Goal: Transaction & Acquisition: Obtain resource

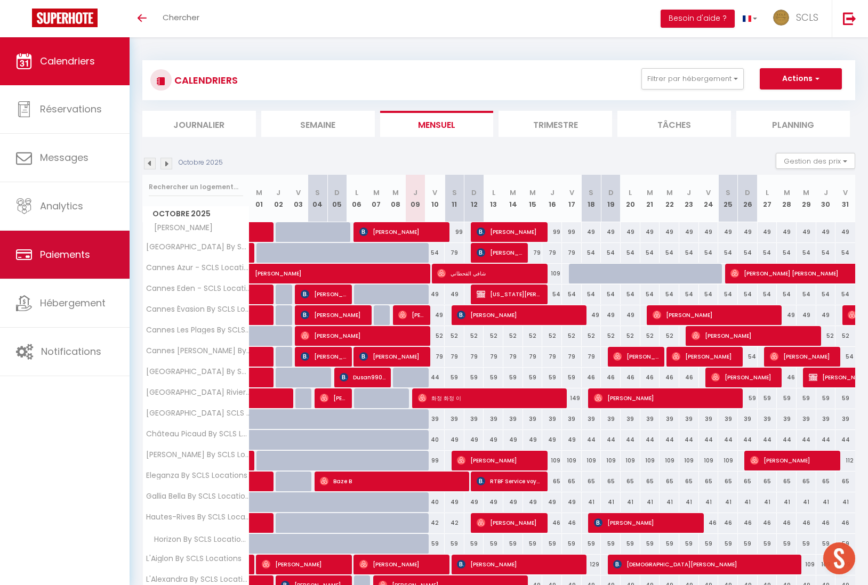
click at [48, 252] on span "Paiements" at bounding box center [65, 254] width 50 height 13
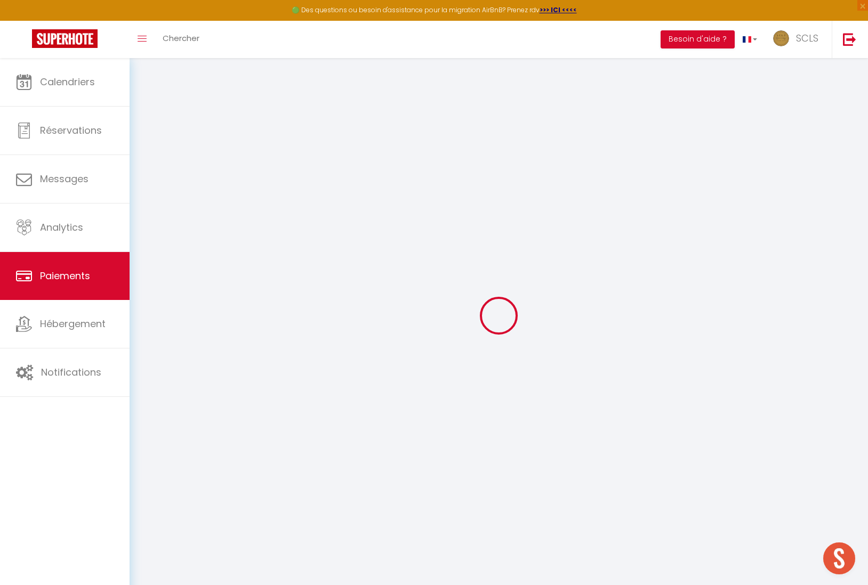
select select "2"
select select "0"
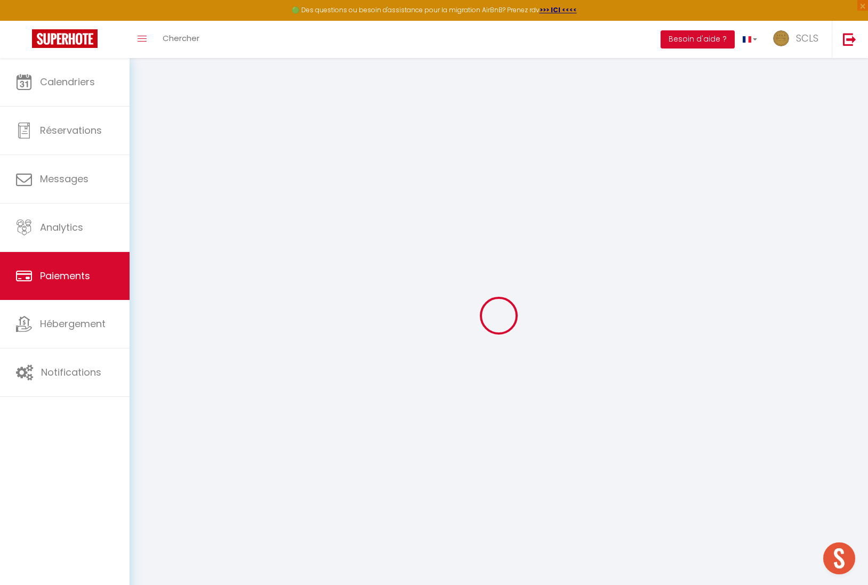
select select "0"
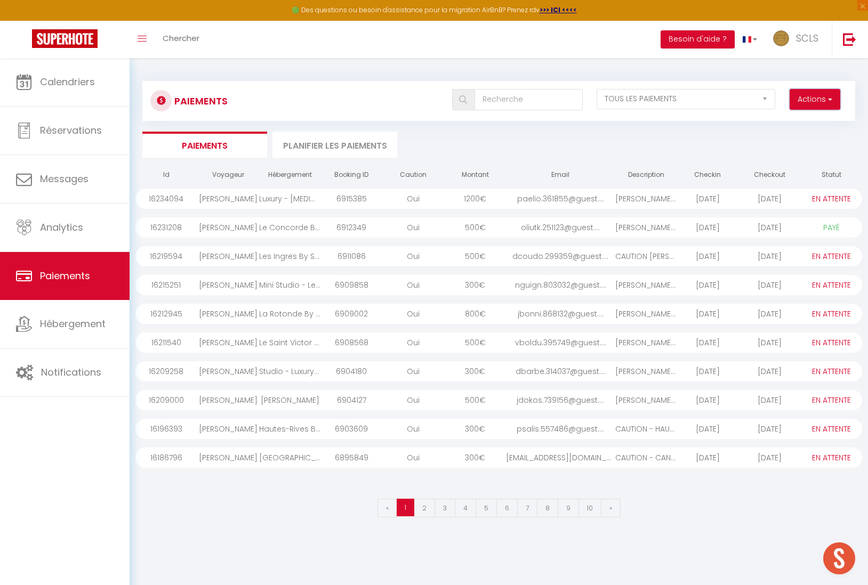
click at [816, 100] on button "Actions" at bounding box center [814, 99] width 51 height 21
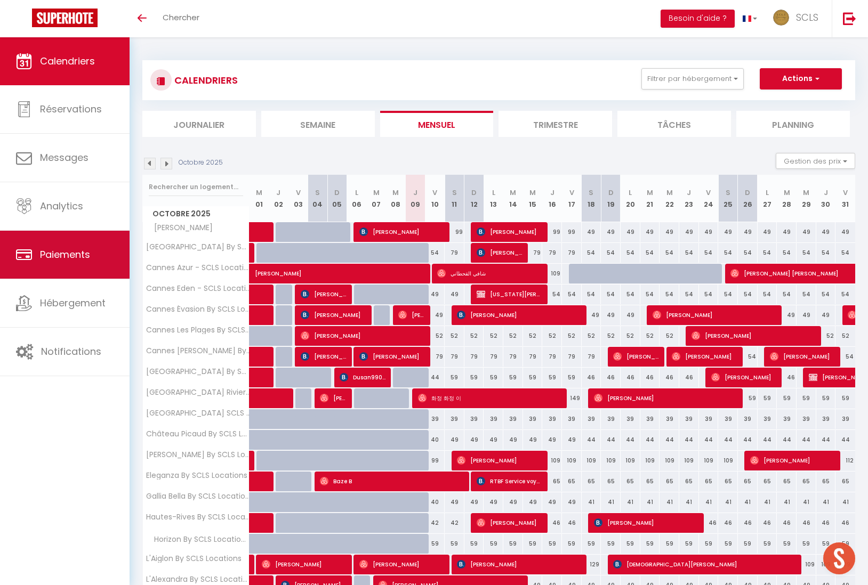
click at [51, 252] on span "Paiements" at bounding box center [65, 254] width 50 height 13
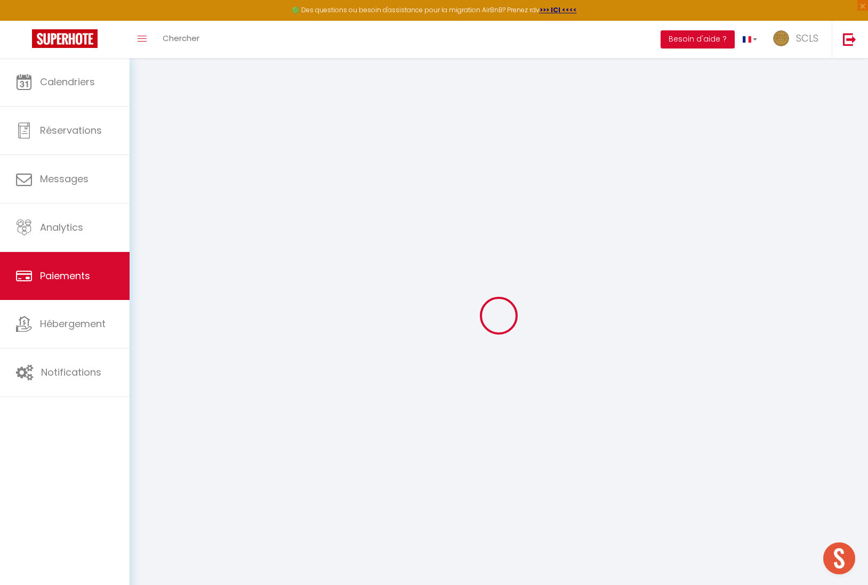
select select "2"
select select "0"
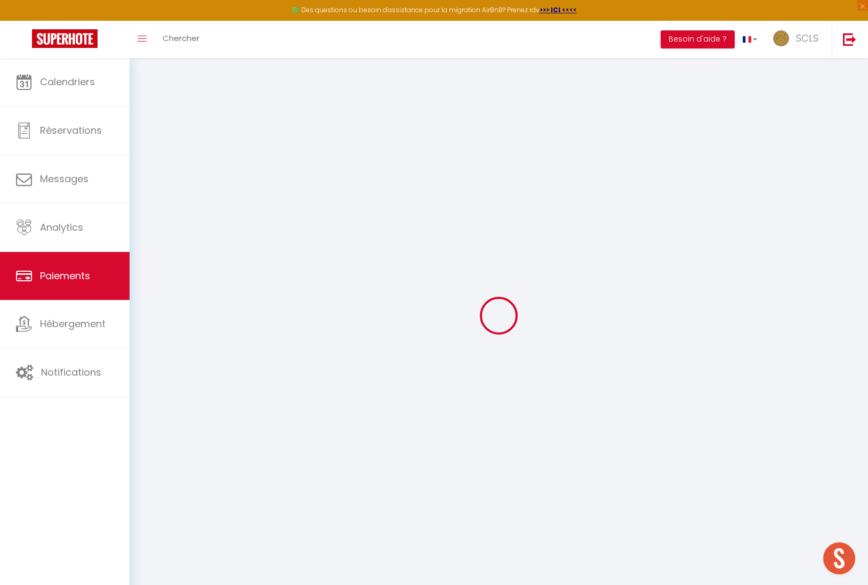
select select "0"
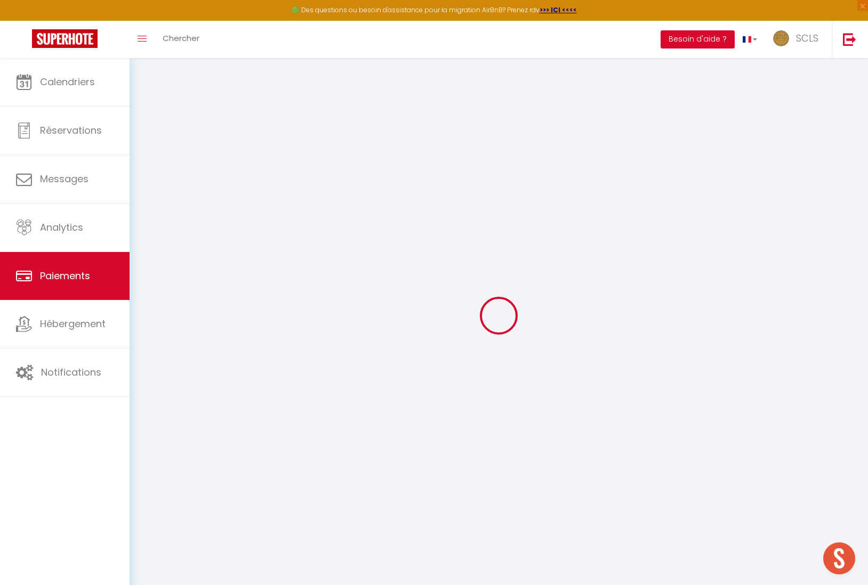
select select
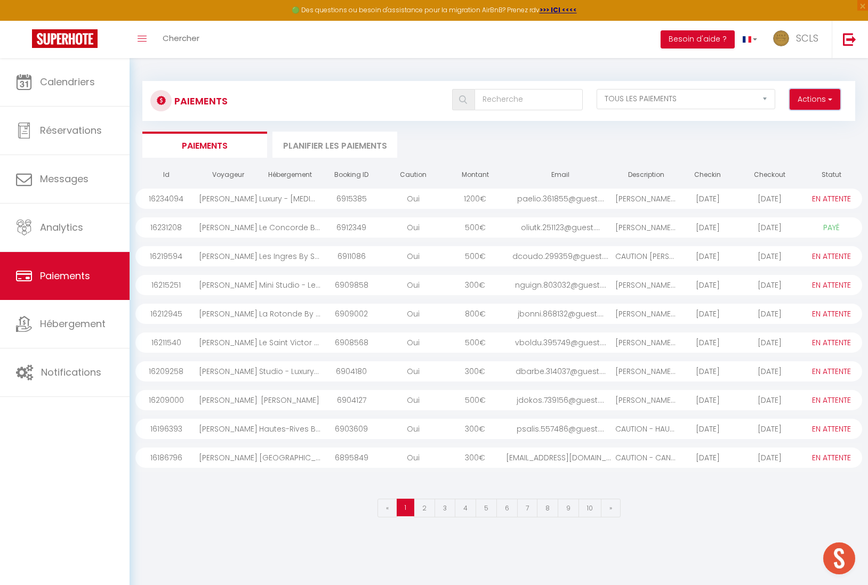
click at [824, 95] on button "Actions" at bounding box center [814, 99] width 51 height 21
click at [799, 138] on link "Créer nouveau lien caution" at bounding box center [773, 137] width 131 height 14
select select
select select "other"
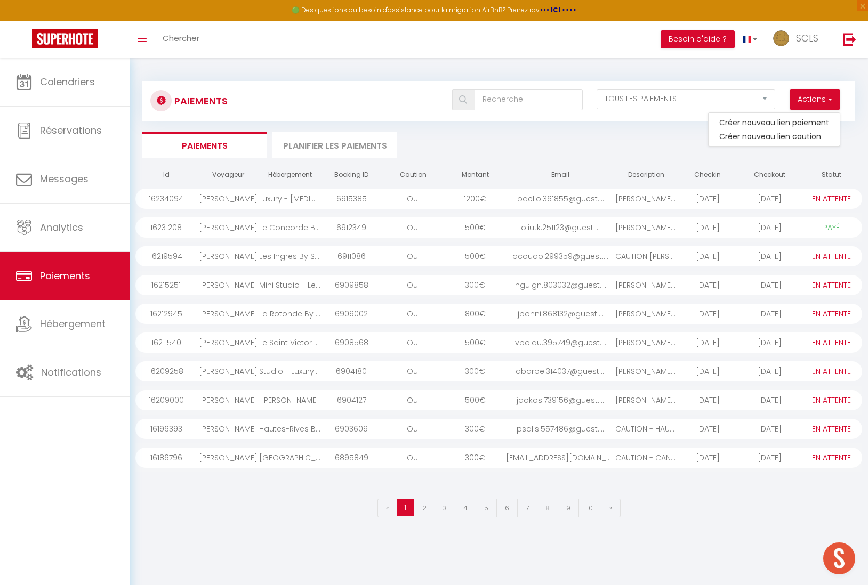
select select "2594"
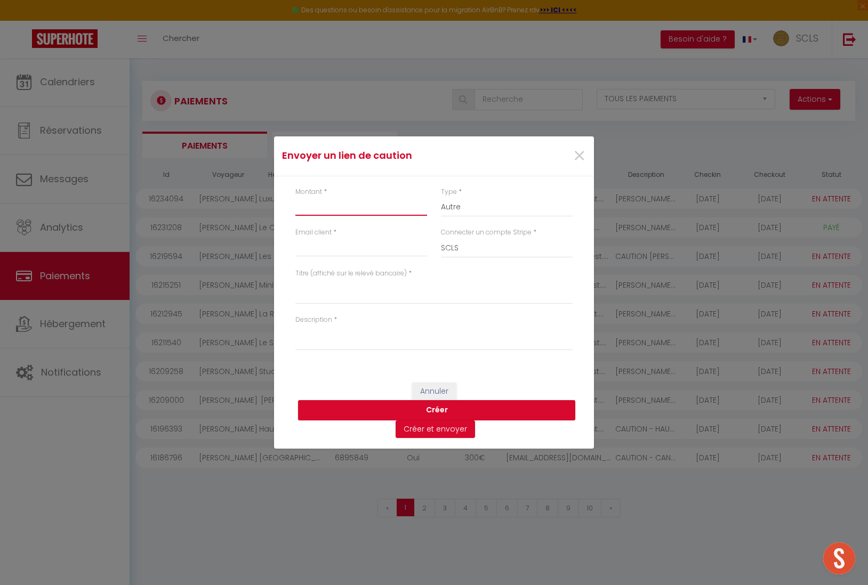
click at [317, 197] on input "Montant" at bounding box center [361, 206] width 132 height 19
type input "300"
click at [314, 288] on textarea "Titre (affiché sur le relevé bancaire)" at bounding box center [433, 292] width 277 height 26
click at [320, 252] on input "Email client" at bounding box center [361, 247] width 132 height 19
click at [555, 257] on select "SCLS Punkimmo [PERSON_NAME] [PERSON_NAME] [PERSON_NAME] Amandine Sevestre [PERS…" at bounding box center [507, 248] width 132 height 20
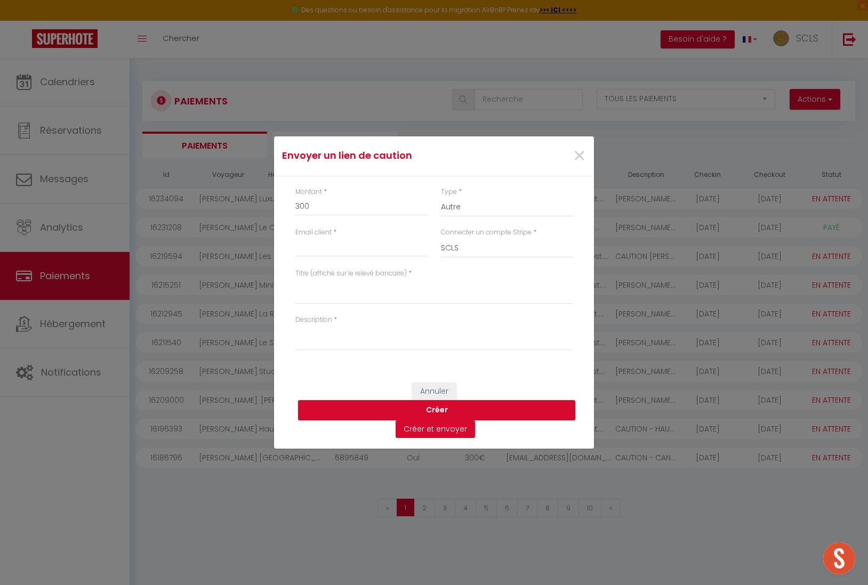
click at [332, 276] on label "Titre (affiché sur le relevé bancaire)" at bounding box center [350, 274] width 111 height 10
click at [332, 279] on textarea "Titre (affiché sur le relevé bancaire)" at bounding box center [433, 292] width 277 height 26
click at [312, 253] on input "Email client" at bounding box center [361, 247] width 132 height 19
click at [311, 311] on div "Titre (affiché sur le relevé bancaire) *" at bounding box center [433, 292] width 291 height 46
click at [307, 336] on textarea "Description" at bounding box center [433, 338] width 277 height 26
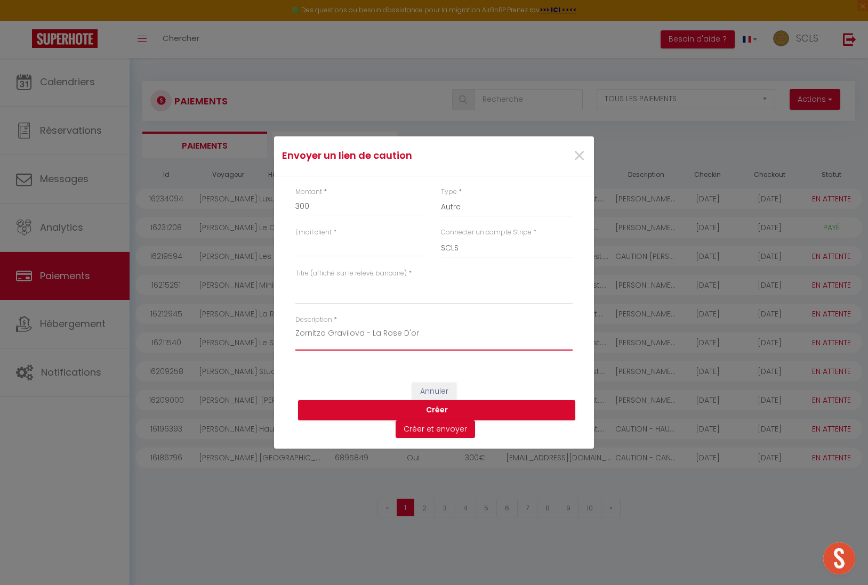
type textarea "Zornitza Gravilova - La Rose D'or"
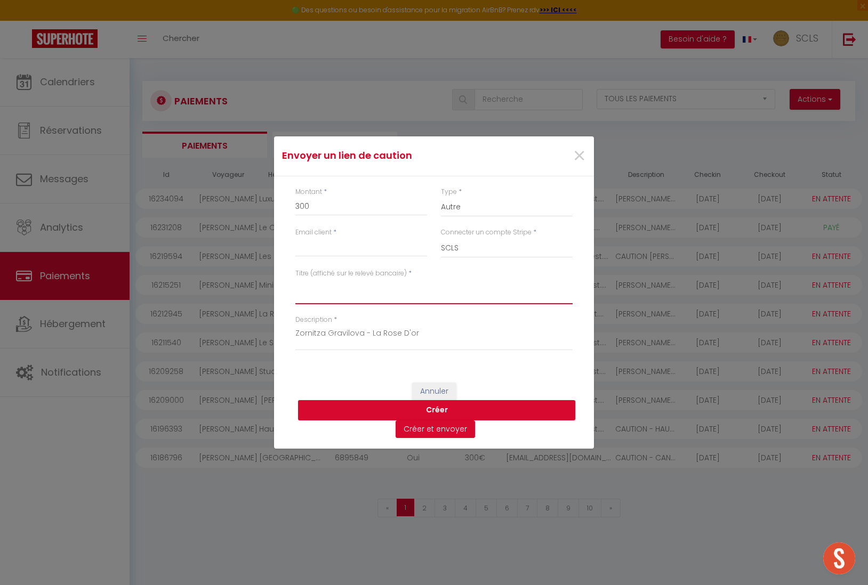
click at [338, 302] on textarea "Titre (affiché sur le relevé bancaire)" at bounding box center [433, 292] width 277 height 26
click at [388, 288] on textarea "Titre (affiché sur le relevé bancaire)" at bounding box center [433, 292] width 277 height 26
click at [351, 251] on input "Email client" at bounding box center [361, 247] width 132 height 19
click at [578, 151] on span "×" at bounding box center [579, 156] width 13 height 32
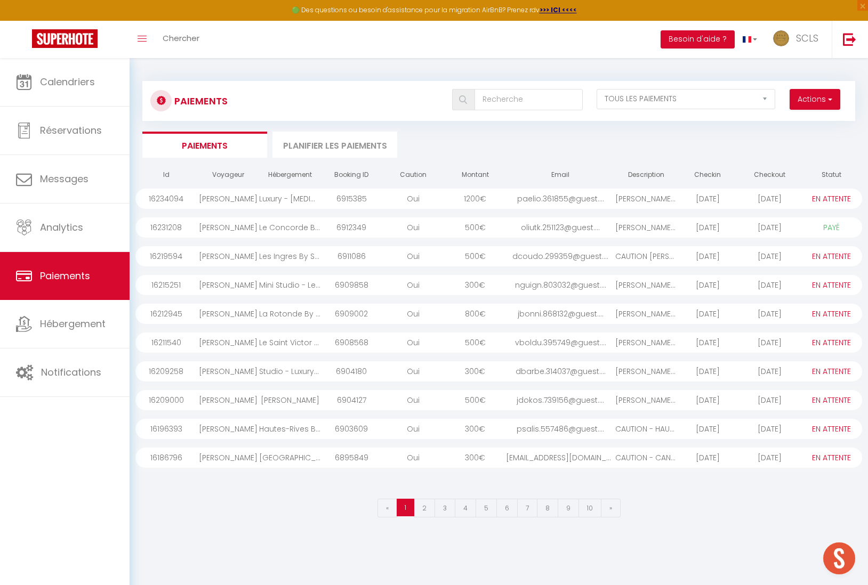
click at [225, 455] on div "[PERSON_NAME]" at bounding box center [228, 458] width 62 height 20
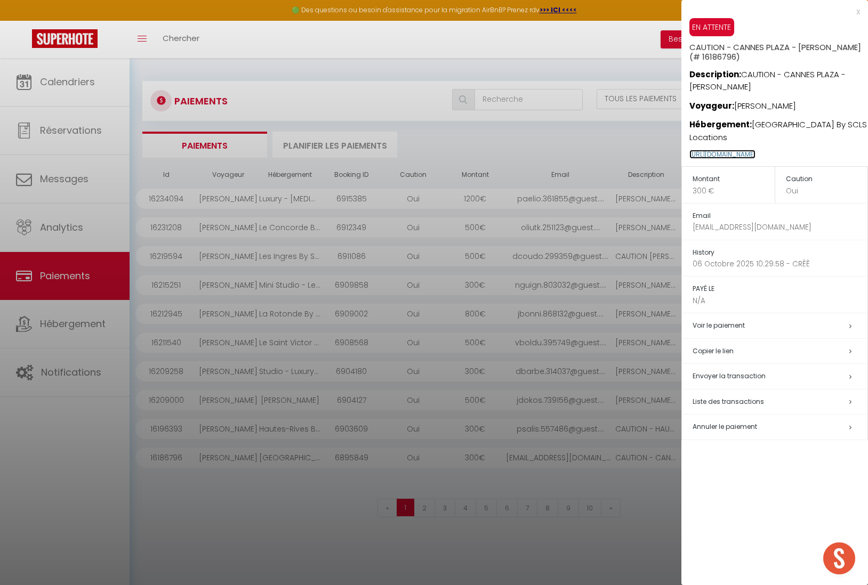
click at [755, 155] on link "[URL][DOMAIN_NAME]" at bounding box center [722, 154] width 66 height 9
click at [50, 280] on div at bounding box center [434, 292] width 868 height 585
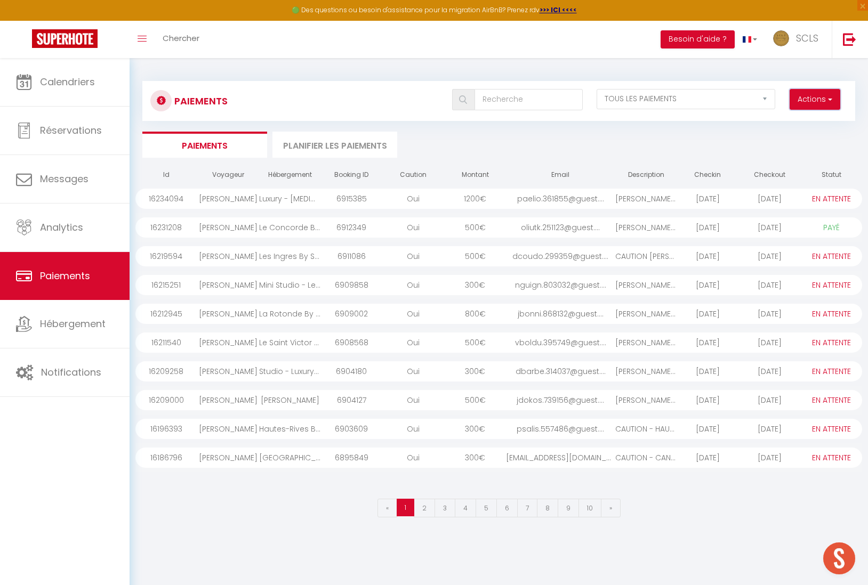
click at [815, 95] on button "Actions" at bounding box center [814, 99] width 51 height 21
click at [770, 140] on link "Créer nouveau lien caution" at bounding box center [773, 137] width 131 height 14
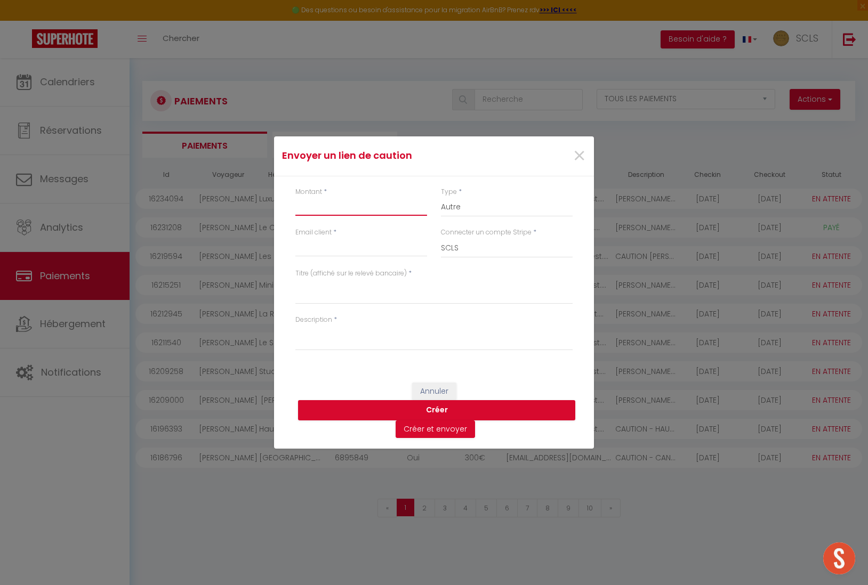
click at [344, 208] on input "Montant" at bounding box center [361, 206] width 132 height 19
type input "300"
click at [331, 247] on input "Email client" at bounding box center [361, 247] width 132 height 19
type input "[EMAIL_ADDRESS][DOMAIN_NAME]"
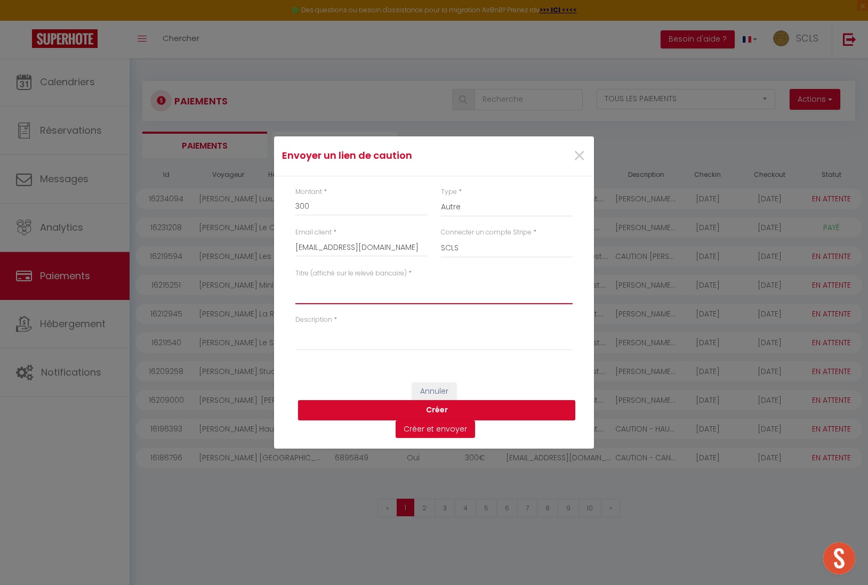
click at [313, 295] on textarea "Titre (affiché sur le relevé bancaire)" at bounding box center [433, 292] width 277 height 26
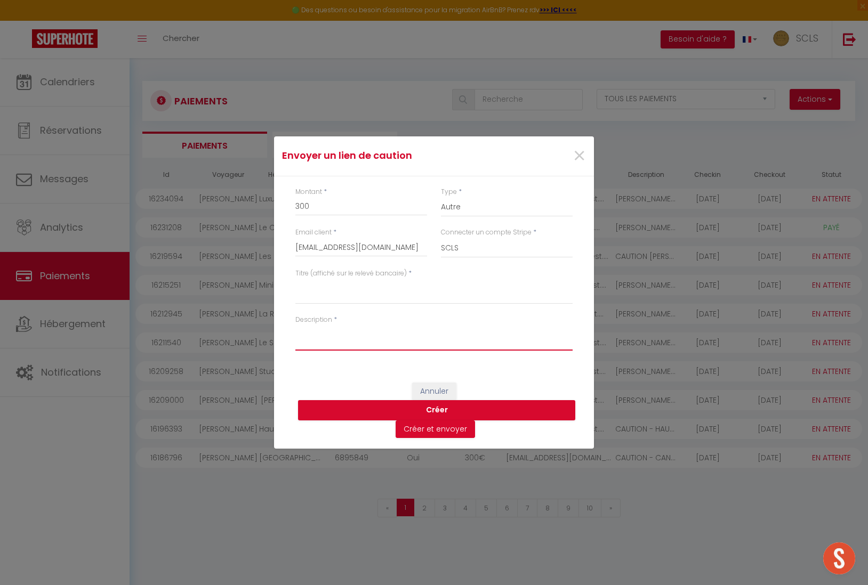
click at [336, 334] on textarea "Description" at bounding box center [433, 338] width 277 height 26
type textarea "La Rose d'"
click at [582, 156] on span "×" at bounding box center [579, 156] width 13 height 32
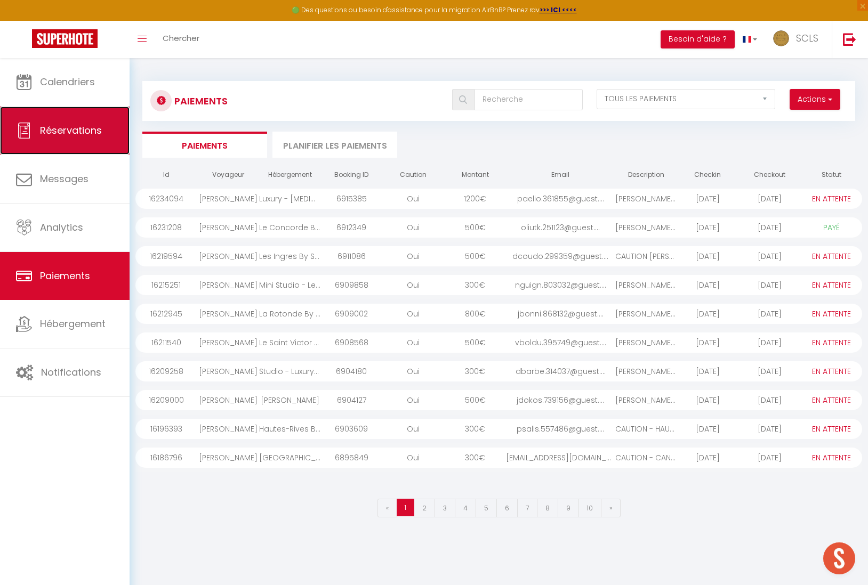
click at [70, 133] on span "Réservations" at bounding box center [71, 130] width 62 height 13
select select "not_cancelled"
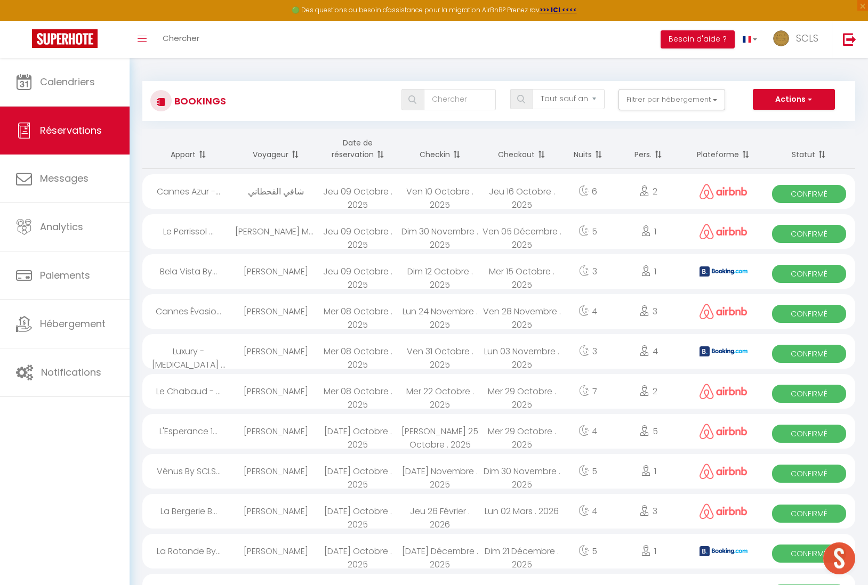
click at [802, 278] on span "Confirmé" at bounding box center [809, 274] width 74 height 18
select select "OK"
select select "KO"
select select "0"
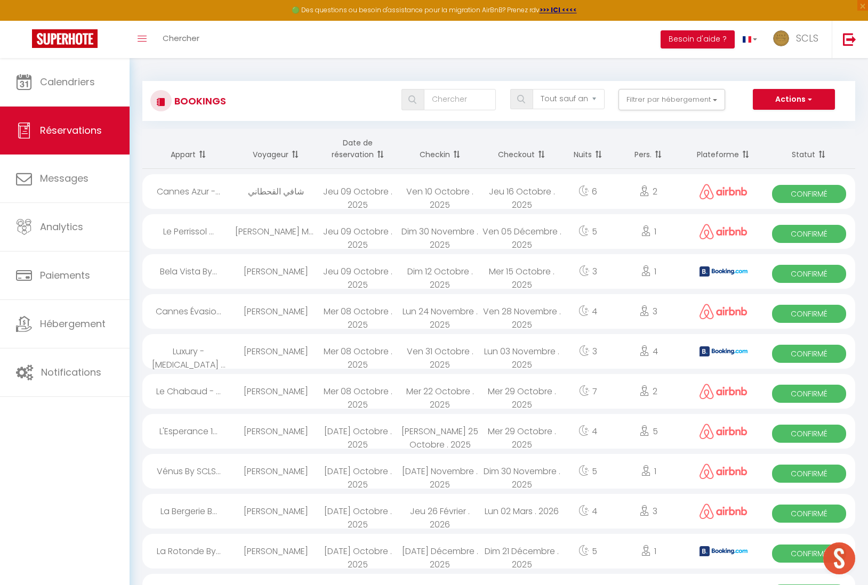
select select "1"
select select
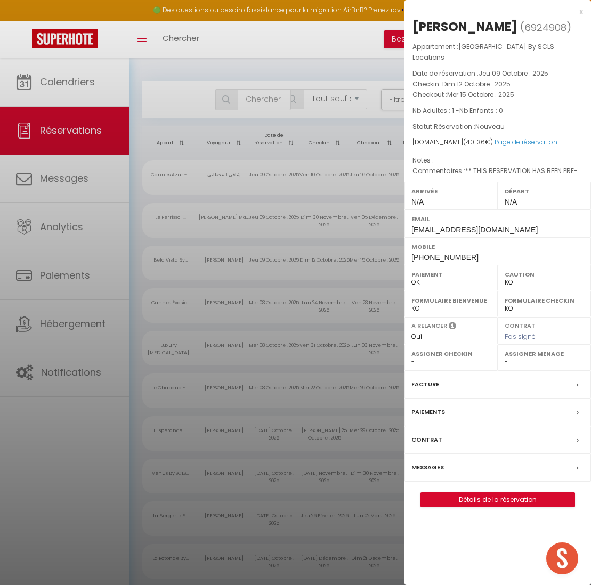
click at [268, 225] on div at bounding box center [295, 292] width 591 height 585
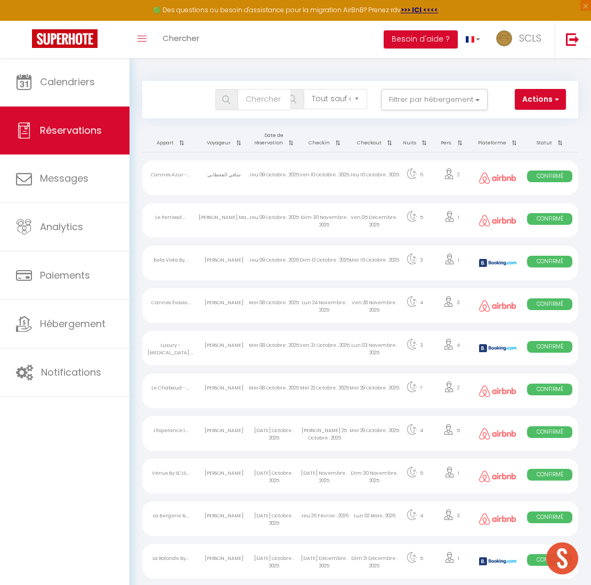
click at [549, 256] on span "Confirmé" at bounding box center [549, 262] width 45 height 12
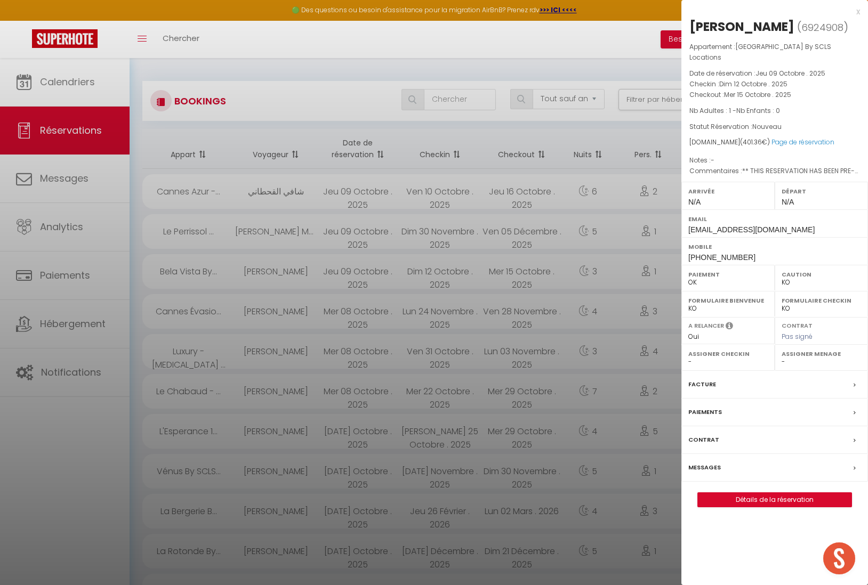
drag, startPoint x: 689, startPoint y: 24, endPoint x: 791, endPoint y: 28, distance: 102.4
click at [792, 27] on div "[PERSON_NAME] ( 6924908 ) Appartement : [GEOGRAPHIC_DATA] By SCLS Locations Dat…" at bounding box center [774, 262] width 187 height 489
copy div "[PERSON_NAME]"
click at [687, 246] on div "Mobile [PHONE_NUMBER]" at bounding box center [774, 251] width 187 height 28
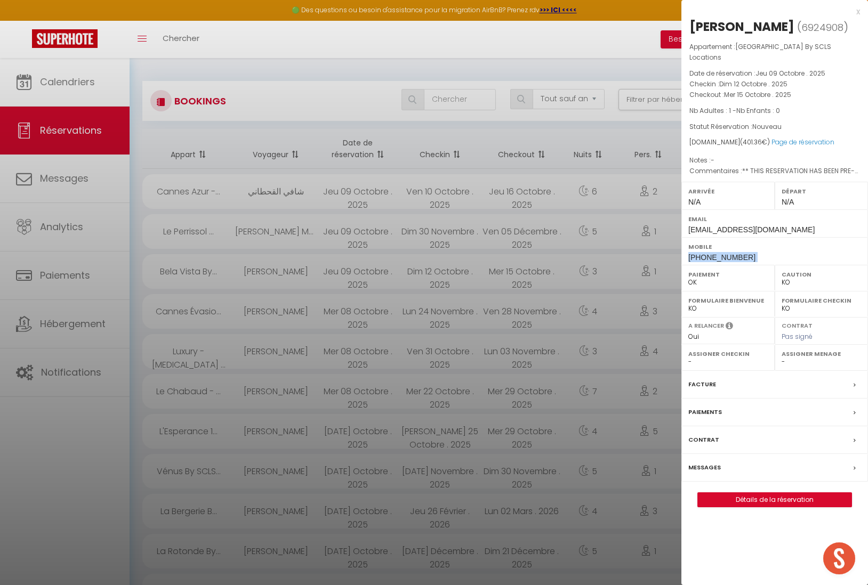
drag, startPoint x: 687, startPoint y: 246, endPoint x: 745, endPoint y: 253, distance: 58.1
click at [745, 249] on div "Mobile [PHONE_NUMBER]" at bounding box center [774, 251] width 187 height 28
copy div "[PHONE_NUMBER]"
click at [291, 270] on div at bounding box center [434, 292] width 868 height 585
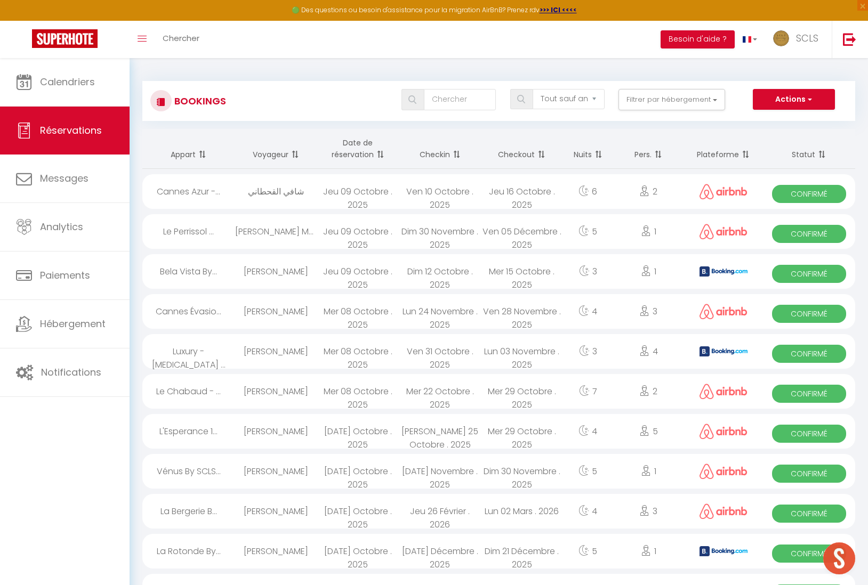
click at [815, 272] on span "Confirmé" at bounding box center [809, 274] width 74 height 18
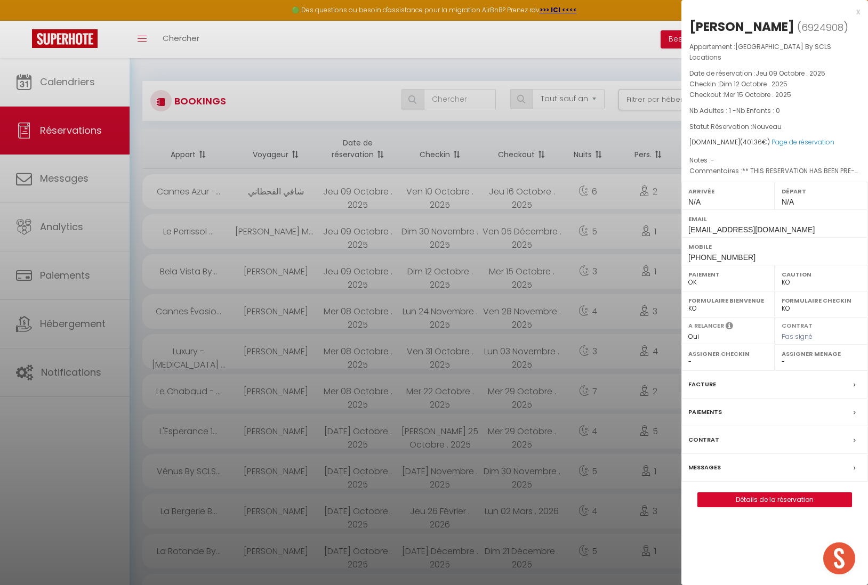
click at [705, 407] on label "Paiements" at bounding box center [705, 412] width 34 height 11
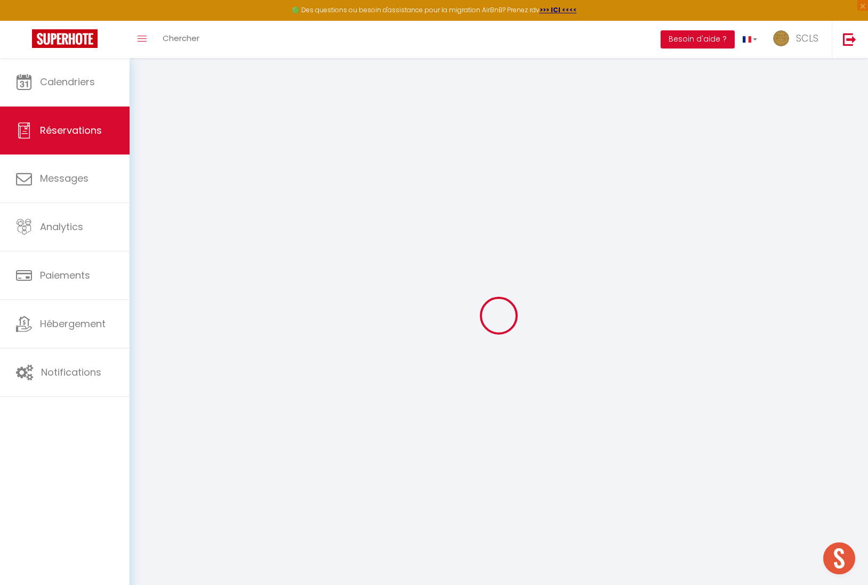
type input "[PERSON_NAME]"
type input "[EMAIL_ADDRESS][DOMAIN_NAME]"
type input "[PHONE_NUMBER]"
select select "FR"
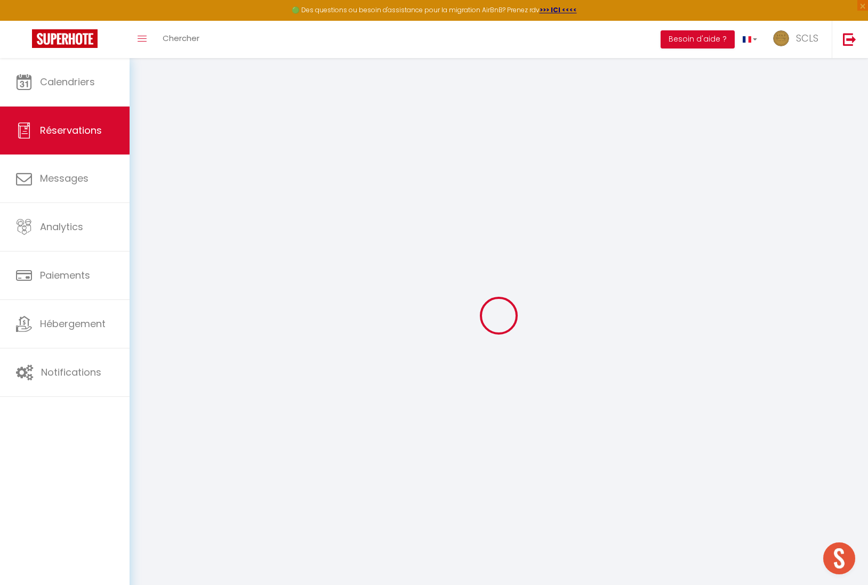
type input "57.6"
type input "5.62"
select select "57397"
select select "1"
select select
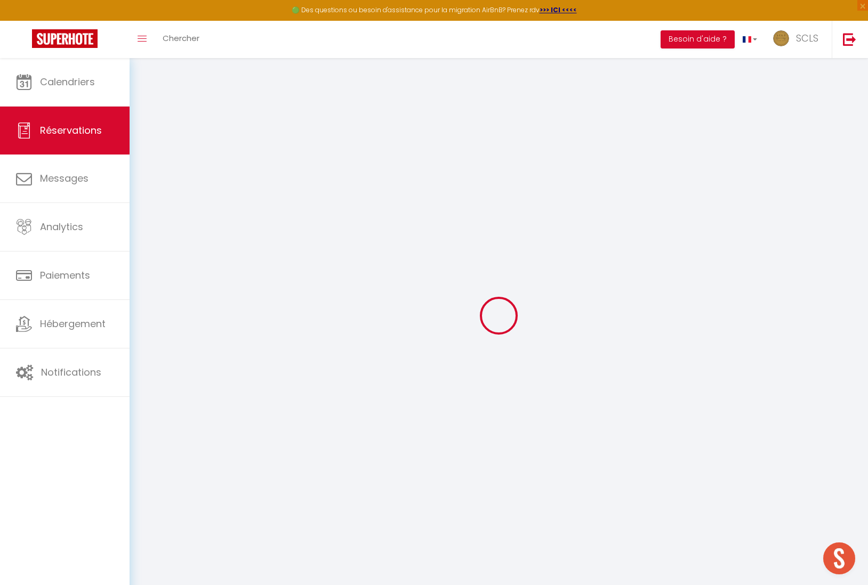
select select
type input "1"
select select "12"
select select
type input "285"
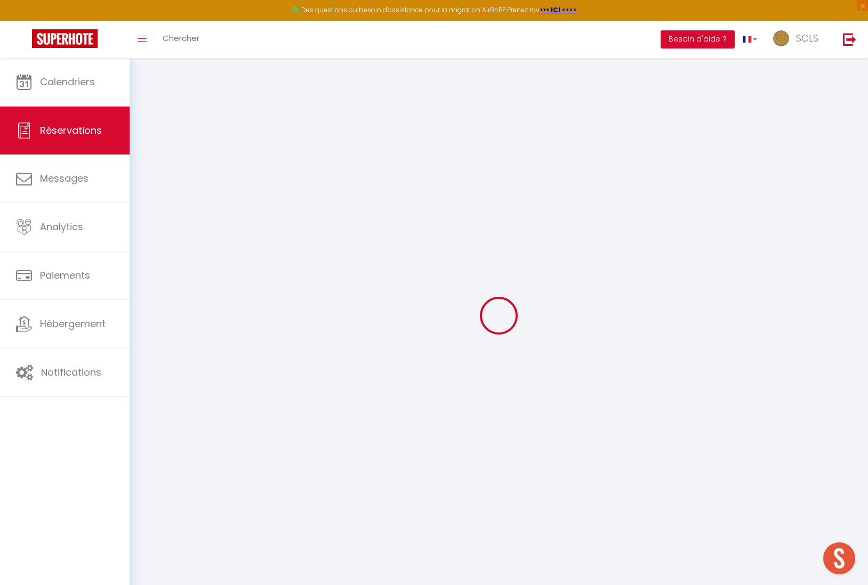
checkbox input "false"
type input "0"
select select "2"
type input "0"
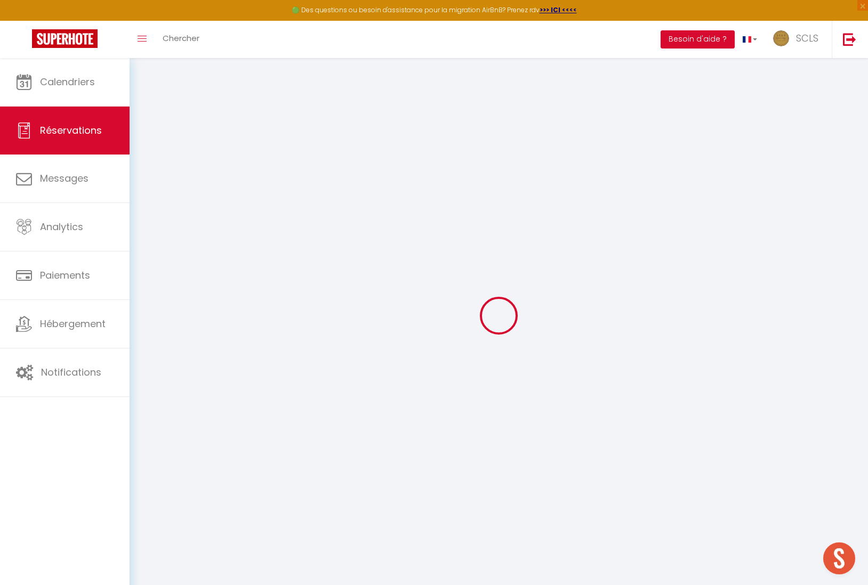
type input "0"
select select
select select "14"
checkbox input "false"
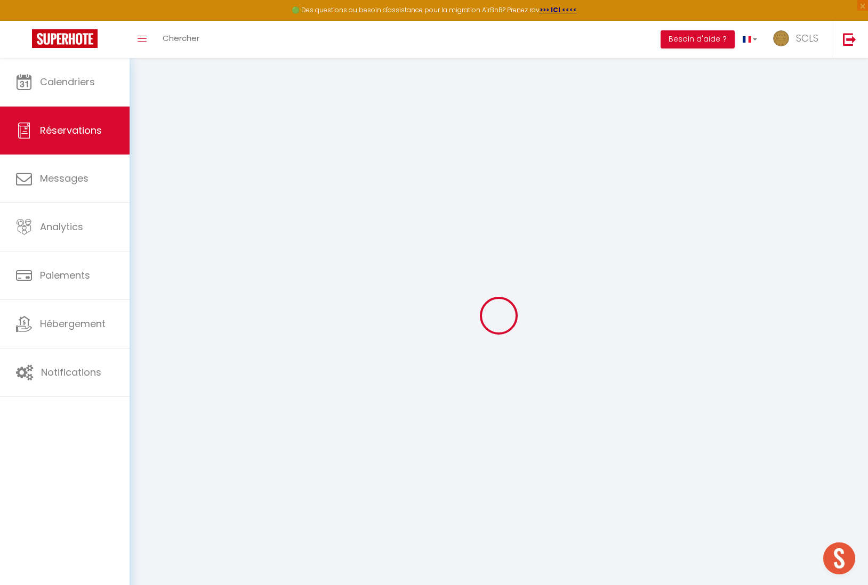
select select
checkbox input "false"
select select
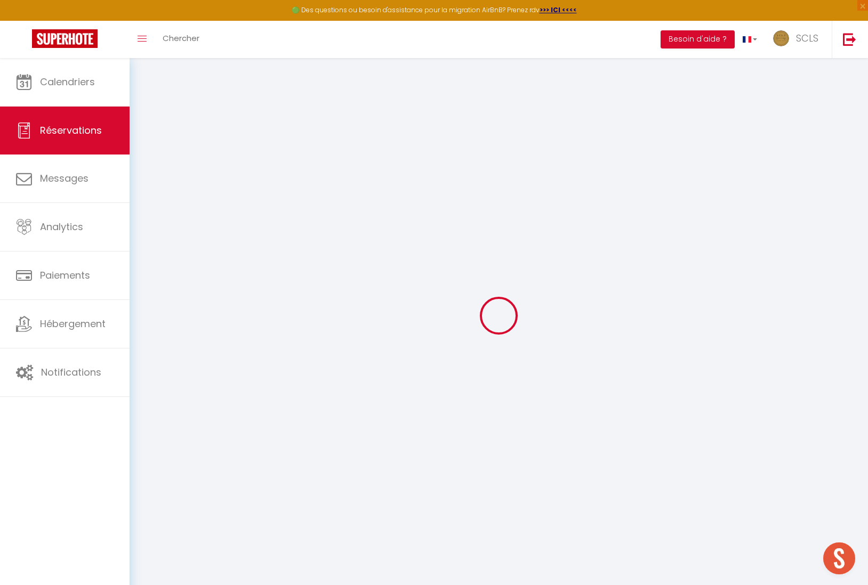
checkbox input "false"
type textarea "** THIS RESERVATION HAS BEEN PRE-PAID ** BOOKING NOTE : Payment charge is EUR 5…"
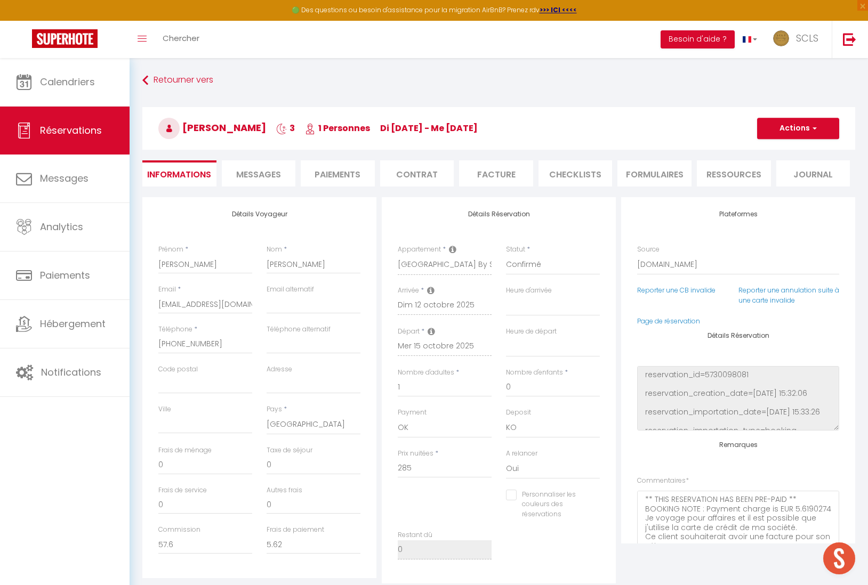
select select
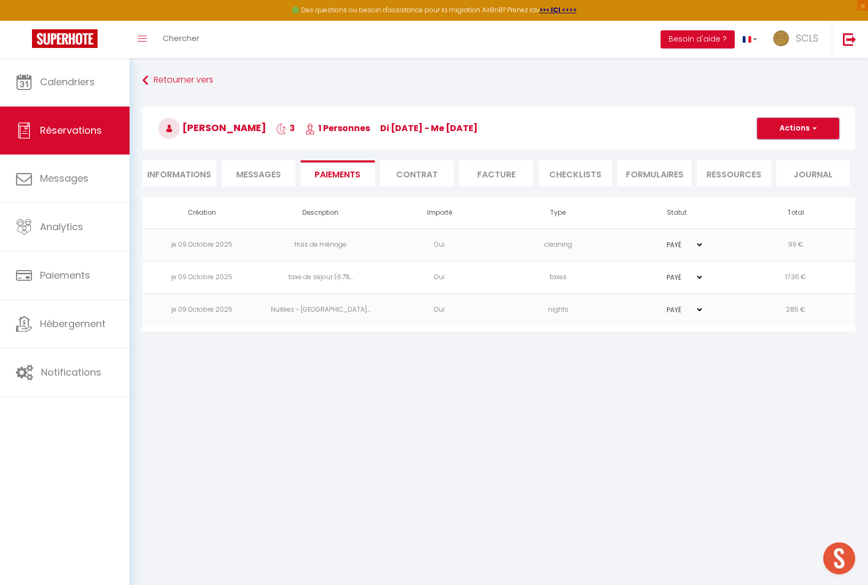
click at [817, 129] on button "Actions" at bounding box center [798, 128] width 82 height 21
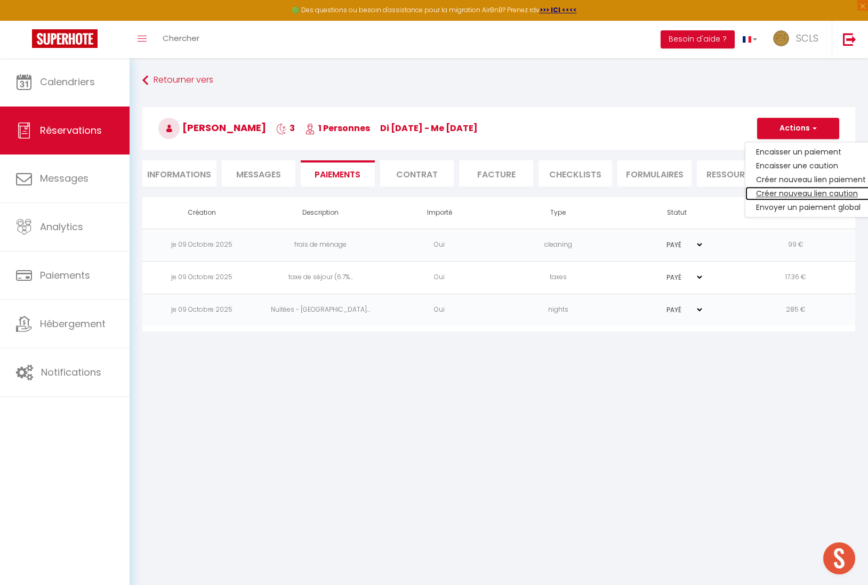
click at [812, 191] on link "Créer nouveau lien caution" at bounding box center [810, 194] width 131 height 14
select select "nights"
type input "[EMAIL_ADDRESS][DOMAIN_NAME]"
select select "4902"
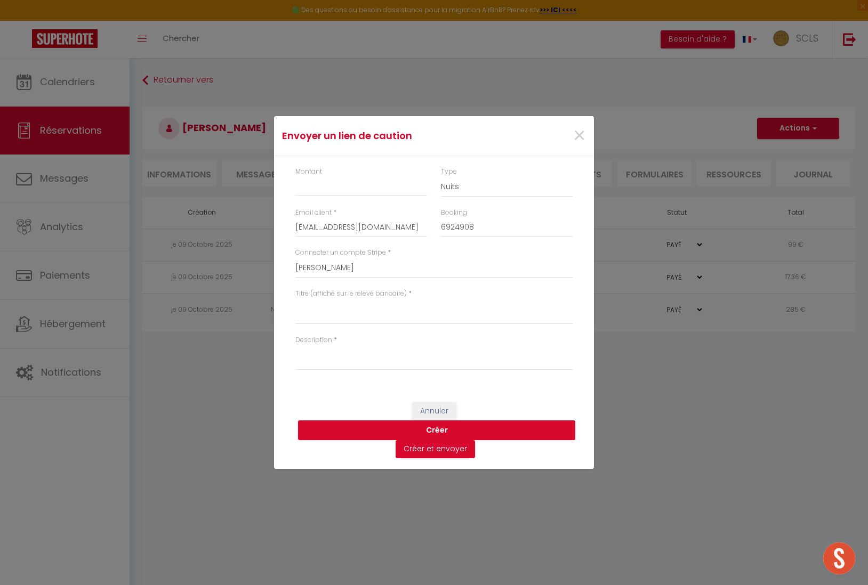
click at [332, 167] on div "Montant" at bounding box center [361, 181] width 132 height 29
click at [327, 172] on div "Montant" at bounding box center [361, 181] width 132 height 29
drag, startPoint x: 326, startPoint y: 173, endPoint x: 321, endPoint y: 177, distance: 6.4
click at [326, 173] on div "Montant" at bounding box center [361, 181] width 132 height 29
click at [316, 175] on label "Montant" at bounding box center [308, 172] width 27 height 10
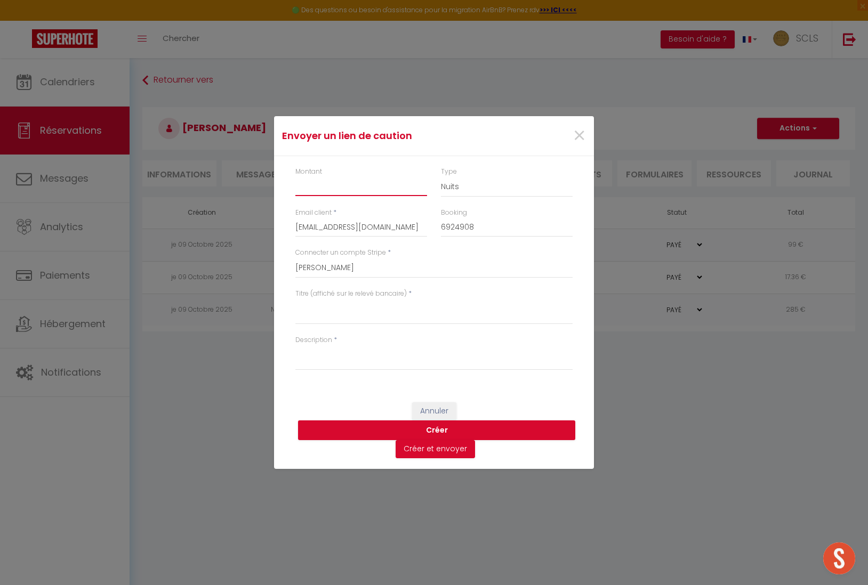
click at [316, 177] on input "Montant" at bounding box center [361, 186] width 132 height 19
type input "500"
click at [471, 189] on select "Nuits Frais de ménage Taxe de séjour [GEOGRAPHIC_DATA]" at bounding box center [507, 187] width 132 height 20
select select "other"
click at [441, 177] on select "Nuits Frais de ménage Taxe de séjour [GEOGRAPHIC_DATA]" at bounding box center [507, 187] width 132 height 20
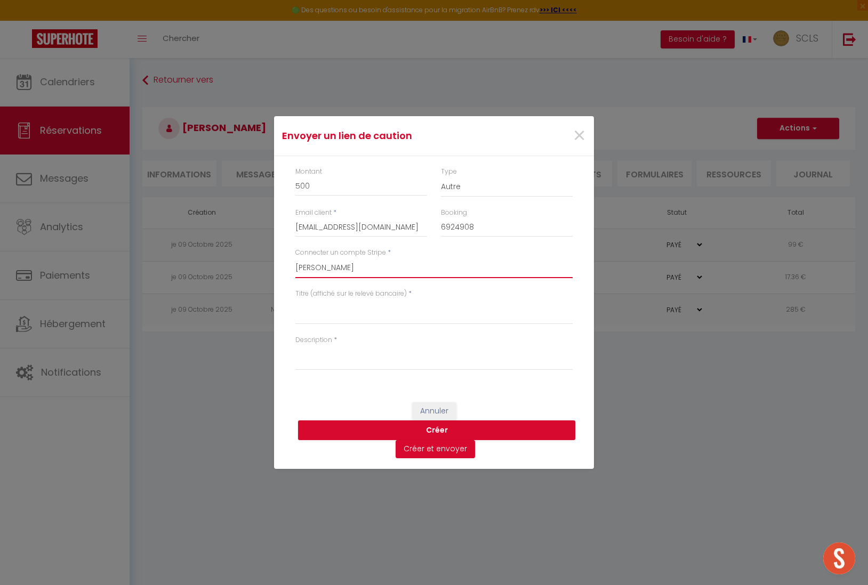
click at [341, 269] on select "SCLS Punkimmo [PERSON_NAME] [PERSON_NAME] [PERSON_NAME] Amandine Sevestre [PERS…" at bounding box center [433, 268] width 277 height 20
select select "2594"
click at [295, 258] on select "SCLS Punkimmo [PERSON_NAME] [PERSON_NAME] [PERSON_NAME] Amandine Sevestre [PERS…" at bounding box center [433, 268] width 277 height 20
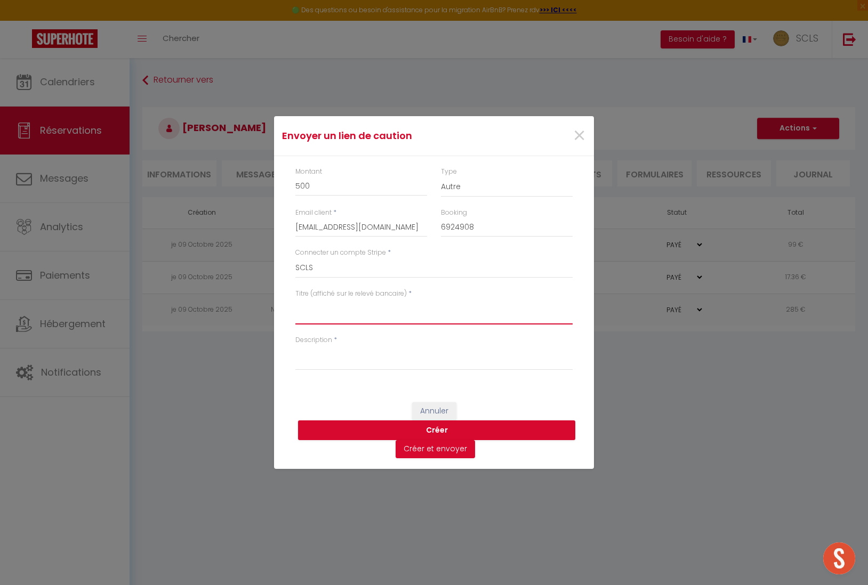
click at [331, 311] on textarea "Titre (affiché sur le relevé bancaire)" at bounding box center [433, 312] width 277 height 26
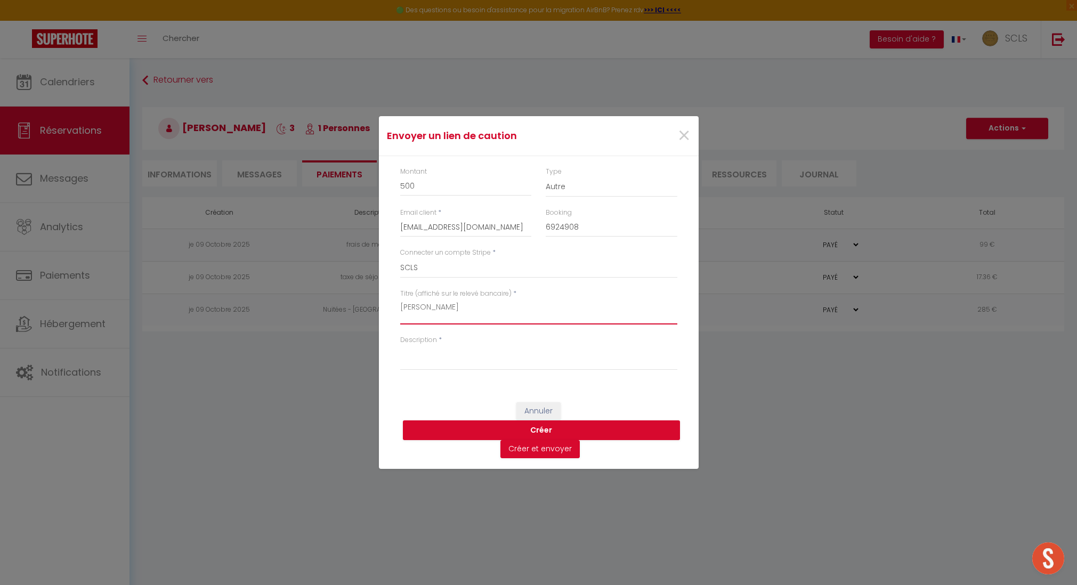
click at [442, 311] on textarea "[PERSON_NAME]" at bounding box center [538, 312] width 277 height 26
type textarea "[PERSON_NAME] [PERSON_NAME] Vista"
drag, startPoint x: 393, startPoint y: 305, endPoint x: 553, endPoint y: 315, distance: 159.7
drag, startPoint x: 610, startPoint y: 307, endPoint x: 236, endPoint y: 495, distance: 419.3
click at [542, 412] on button "Annuler" at bounding box center [539, 411] width 44 height 18
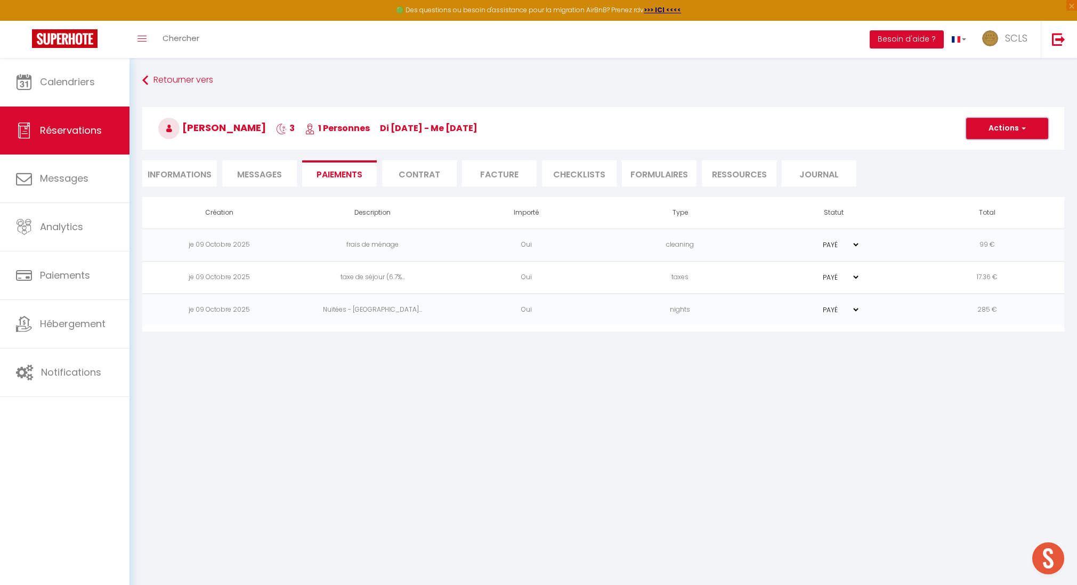
click at [867, 128] on button "Actions" at bounding box center [1007, 128] width 82 height 21
click at [867, 192] on link "Créer nouveau lien caution" at bounding box center [1020, 194] width 131 height 14
select select "nights"
select select "4902"
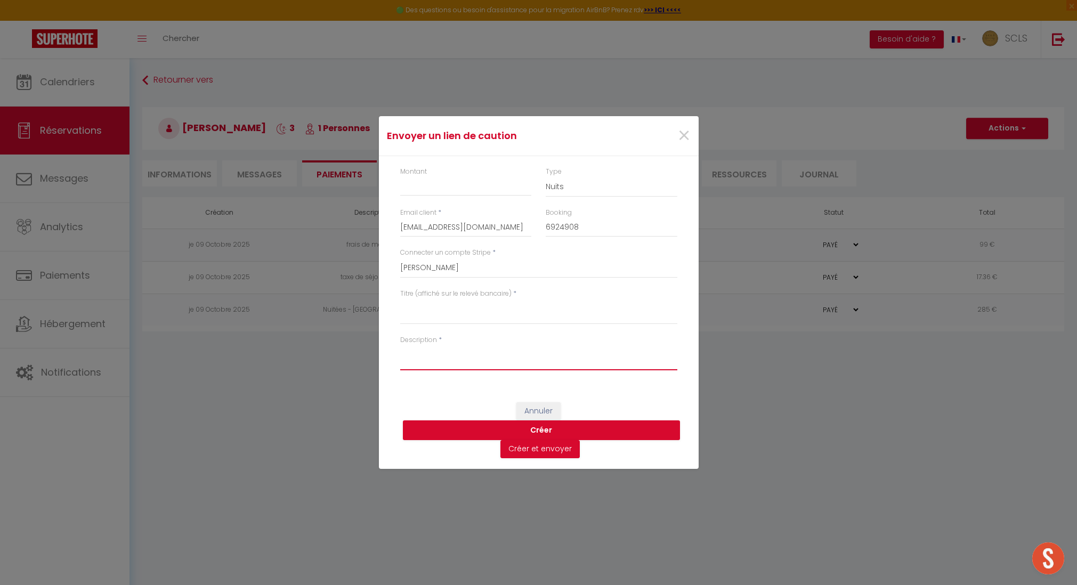
click at [416, 351] on textarea "Description" at bounding box center [538, 358] width 277 height 26
click at [414, 187] on input "Montant" at bounding box center [466, 186] width 132 height 19
type input "500"
click at [593, 182] on select "Nuits Frais de ménage Taxe de séjour [GEOGRAPHIC_DATA]" at bounding box center [612, 187] width 132 height 20
select select "other"
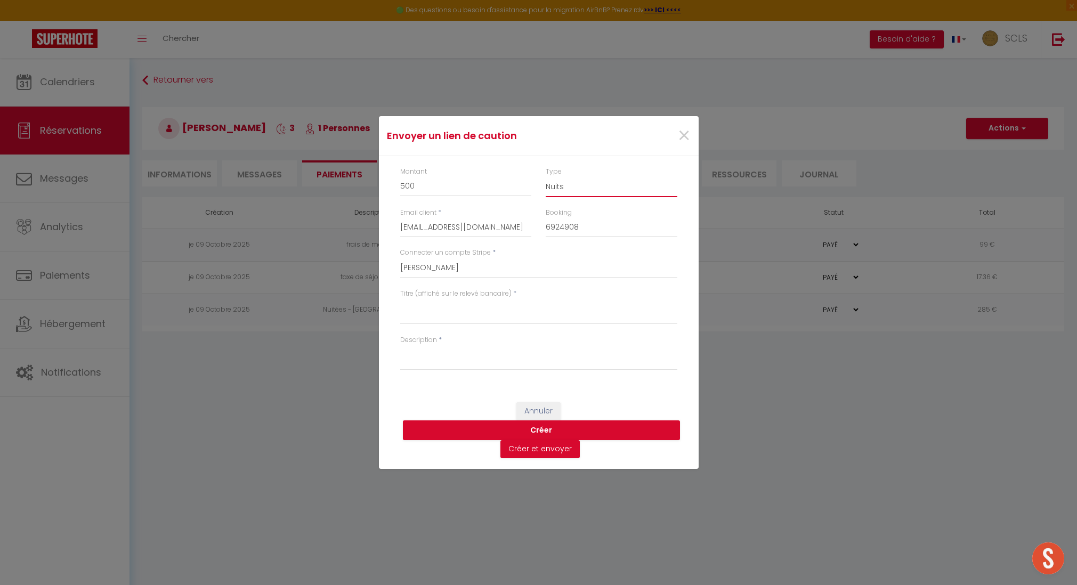
click at [546, 177] on select "Nuits Frais de ménage Taxe de séjour [GEOGRAPHIC_DATA]" at bounding box center [612, 187] width 132 height 20
click at [414, 346] on textarea "Description" at bounding box center [538, 358] width 277 height 26
click at [519, 355] on textarea "[PERSON_NAME] [PERSON_NAME] Vista" at bounding box center [538, 358] width 277 height 26
drag, startPoint x: 519, startPoint y: 355, endPoint x: 397, endPoint y: 352, distance: 121.6
click at [397, 352] on div "Description * [PERSON_NAME] [PERSON_NAME] Vista" at bounding box center [538, 358] width 291 height 46
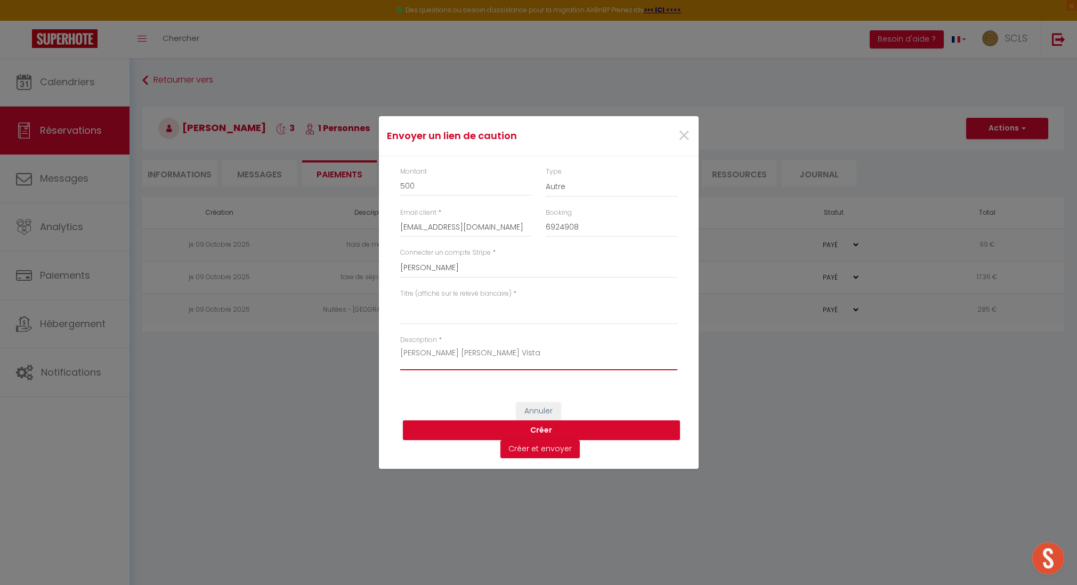
type textarea "[PERSON_NAME] [PERSON_NAME] Vista"
click at [428, 388] on div "Montant 500 Type Nuits Frais de ménage Taxe de séjour Autre Email client * [EMA…" at bounding box center [539, 274] width 320 height 236
click at [436, 368] on textarea "[PERSON_NAME] [PERSON_NAME] Vista" at bounding box center [538, 358] width 277 height 26
click at [424, 378] on div "Description * [PERSON_NAME] [PERSON_NAME] Vista" at bounding box center [538, 358] width 291 height 46
drag, startPoint x: 460, startPoint y: 376, endPoint x: 412, endPoint y: 396, distance: 52.4
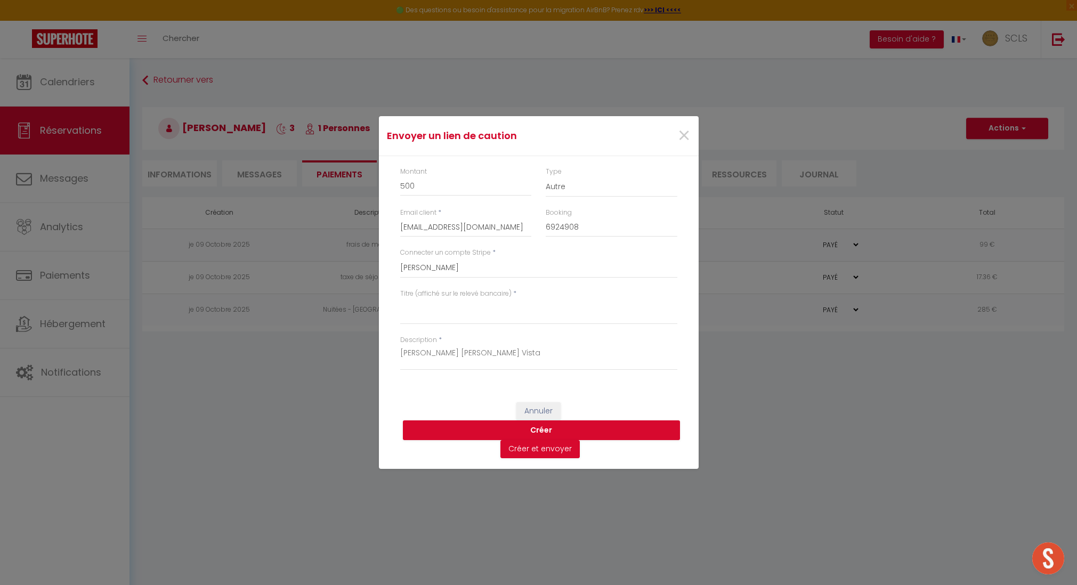
click at [457, 377] on div "Description * [PERSON_NAME] [PERSON_NAME] Vista" at bounding box center [538, 358] width 291 height 46
click at [408, 392] on div "Annuler [PERSON_NAME] et envoyer" at bounding box center [539, 430] width 320 height 77
click at [409, 391] on div "Montant 500 Type Nuits Frais de ménage Taxe de séjour Autre Email client * [EMA…" at bounding box center [539, 274] width 320 height 236
click at [417, 386] on div "Montant 500 Type Nuits Frais de ménage Taxe de séjour Autre Email client * [EMA…" at bounding box center [539, 274] width 320 height 236
click at [433, 267] on select "SCLS Punkimmo [PERSON_NAME] [PERSON_NAME] [PERSON_NAME] Amandine Sevestre [PERS…" at bounding box center [538, 268] width 277 height 20
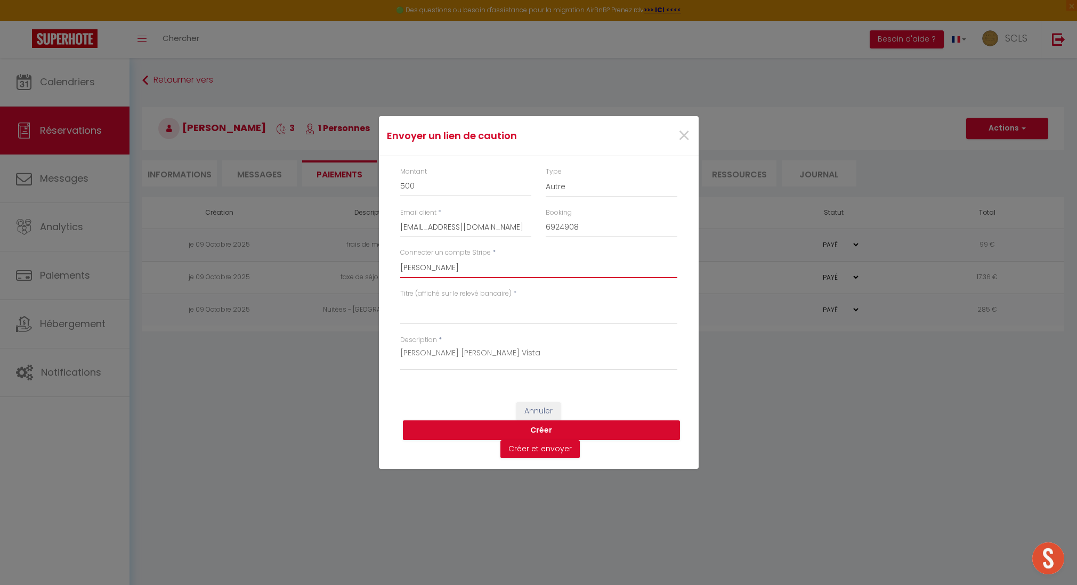
select select "2594"
click at [400, 258] on select "SCLS Punkimmo [PERSON_NAME] [PERSON_NAME] [PERSON_NAME] Amandine Sevestre [PERS…" at bounding box center [538, 268] width 277 height 20
drag, startPoint x: 396, startPoint y: 352, endPoint x: 490, endPoint y: 358, distance: 94.0
click at [479, 357] on div "Description * [PERSON_NAME] [PERSON_NAME] Vista" at bounding box center [538, 358] width 291 height 46
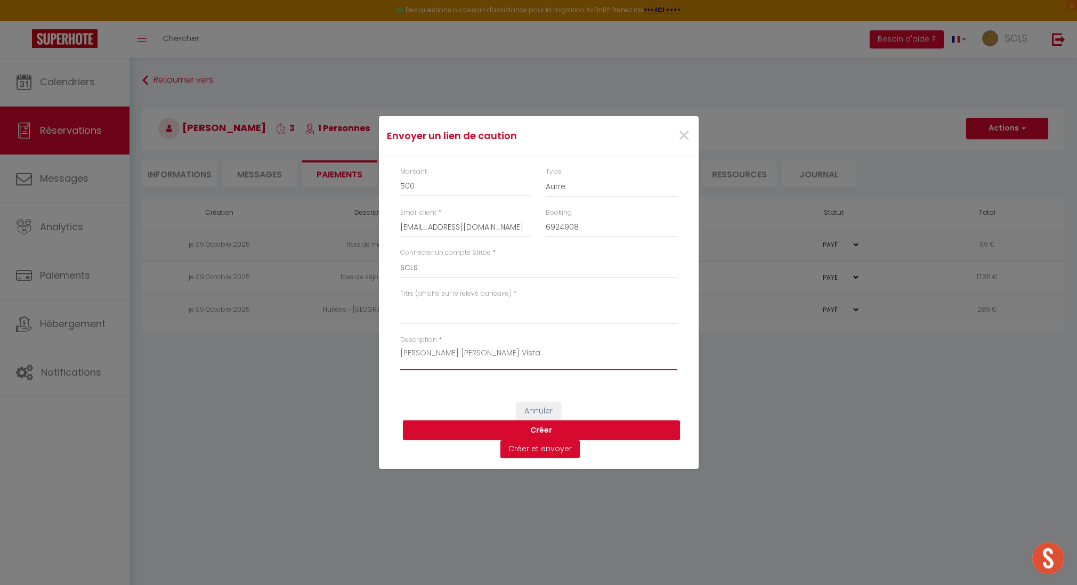
drag, startPoint x: 506, startPoint y: 356, endPoint x: 394, endPoint y: 347, distance: 112.3
click at [384, 346] on div "Montant 500 Type Nuits Frais de ménage Taxe de séjour Autre Email client * [EMA…" at bounding box center [539, 274] width 320 height 236
click at [418, 300] on textarea "Titre (affiché sur le relevé bancaire)" at bounding box center [538, 312] width 277 height 26
paste textarea "[PERSON_NAME] [PERSON_NAME] Vista"
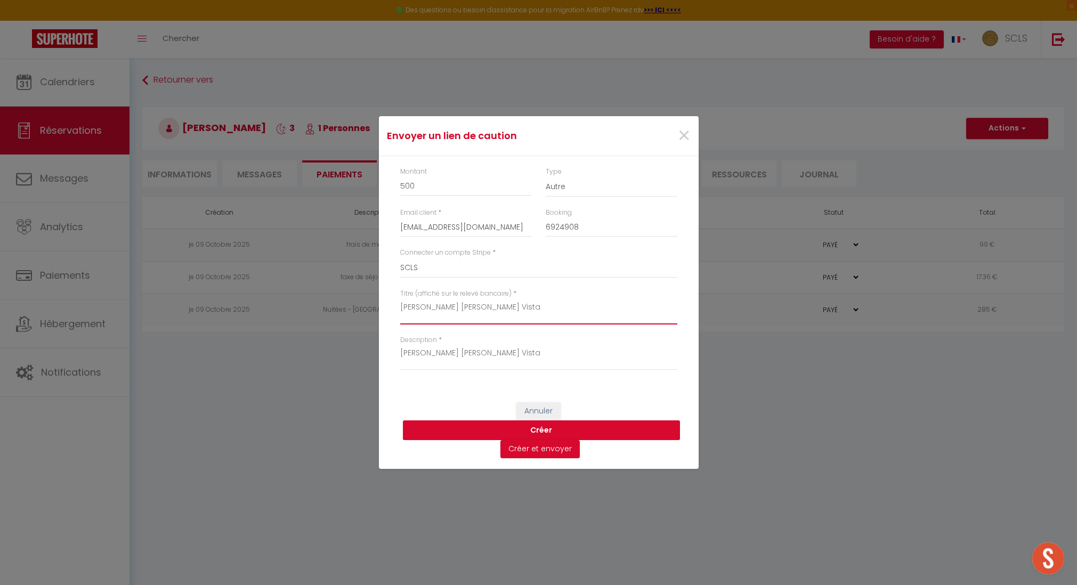
type textarea "[PERSON_NAME] [PERSON_NAME] Vista"
click at [535, 429] on button "Créer" at bounding box center [541, 431] width 277 height 20
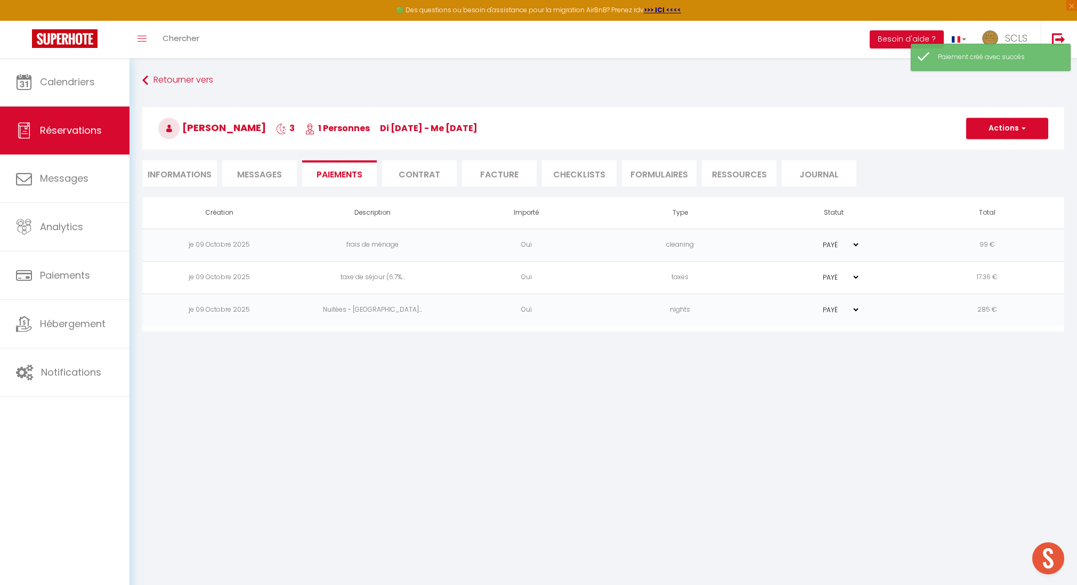
select select "0"
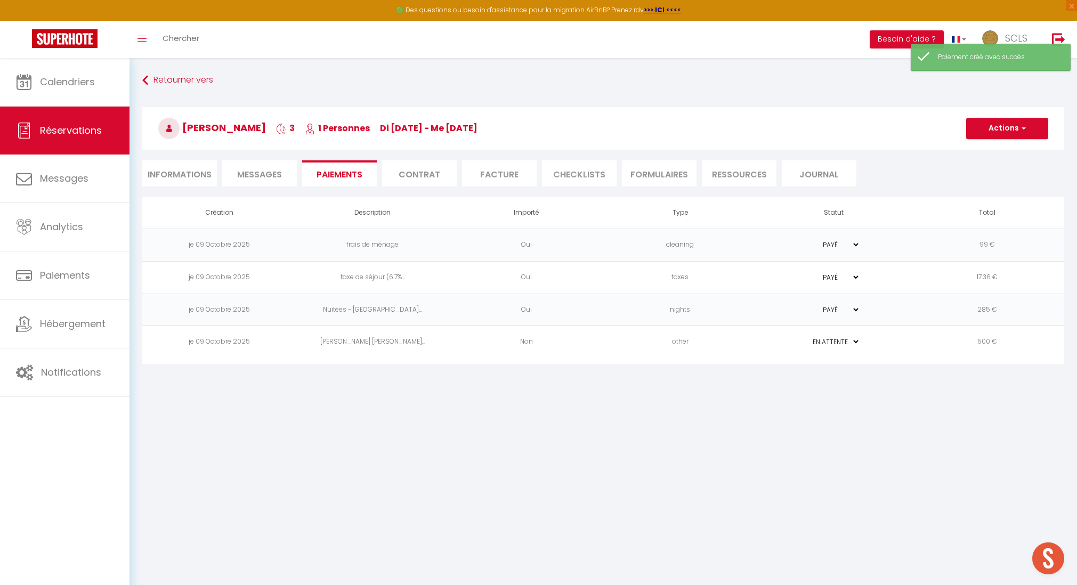
click at [374, 340] on td "[PERSON_NAME] [PERSON_NAME]..." at bounding box center [373, 342] width 154 height 33
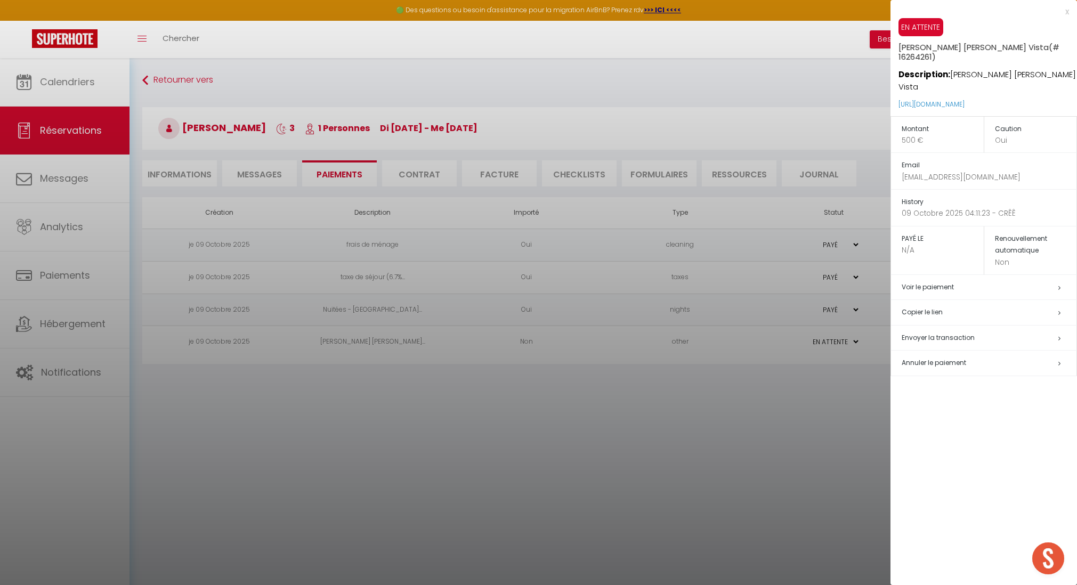
drag, startPoint x: 896, startPoint y: 81, endPoint x: 1047, endPoint y: 80, distance: 151.9
click at [867, 81] on div "EN ATTENTE [PERSON_NAME] [PERSON_NAME] Vista (# 16264261) Description: [PERSON_…" at bounding box center [984, 67] width 187 height 98
copy link "[URL][DOMAIN_NAME]"
click at [867, 307] on h5 "Copier le lien" at bounding box center [989, 313] width 175 height 12
click at [62, 125] on div at bounding box center [538, 292] width 1077 height 585
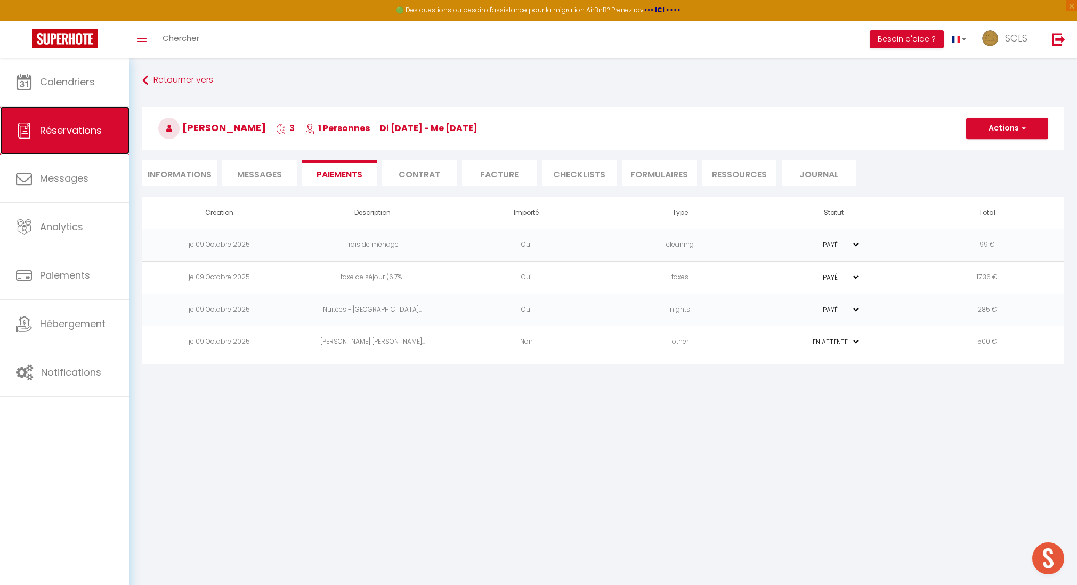
click at [61, 127] on span "Réservations" at bounding box center [71, 130] width 62 height 13
select select "not_cancelled"
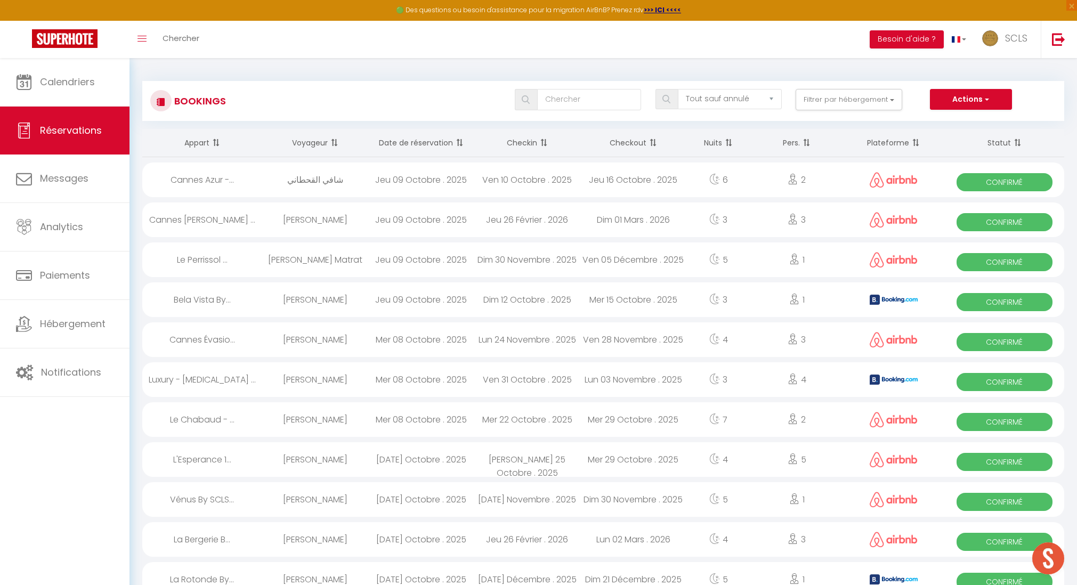
click at [867, 303] on span "Confirmé" at bounding box center [1005, 302] width 96 height 18
select select "OK"
select select "KO"
select select "0"
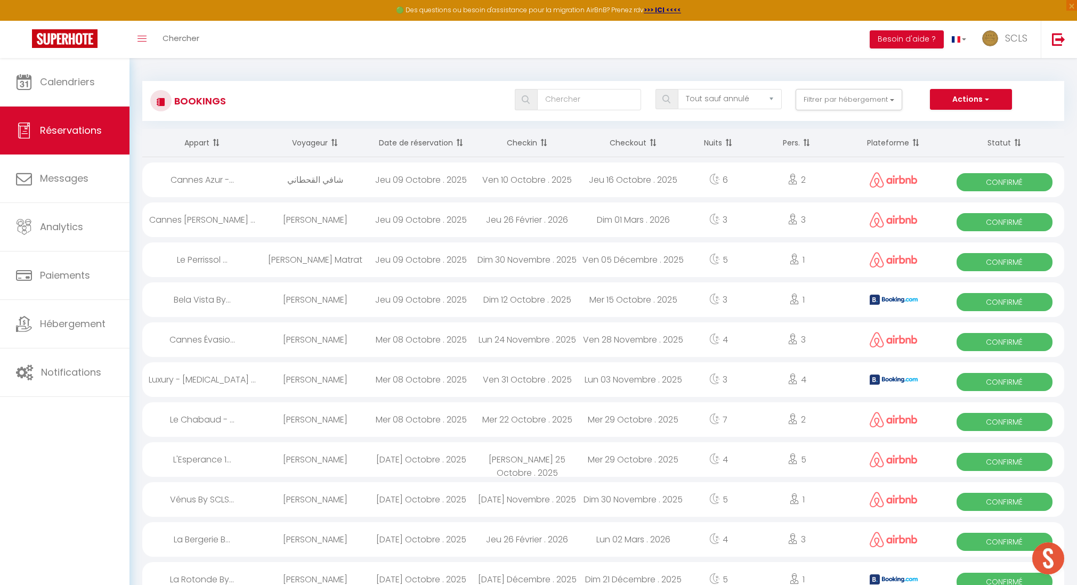
select select "1"
select select
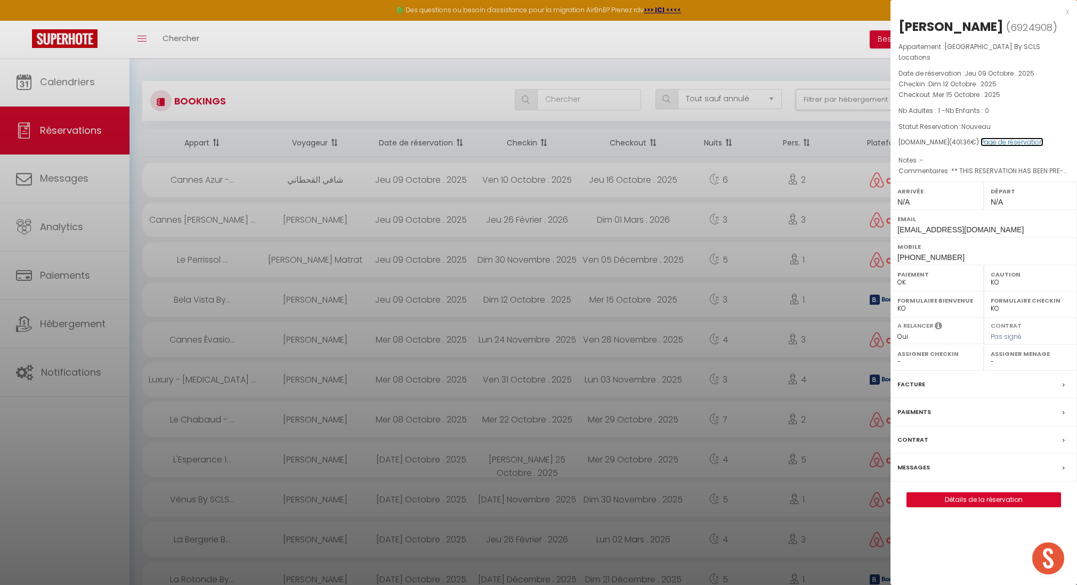
click at [867, 138] on link "Page de réservation" at bounding box center [1012, 142] width 63 height 9
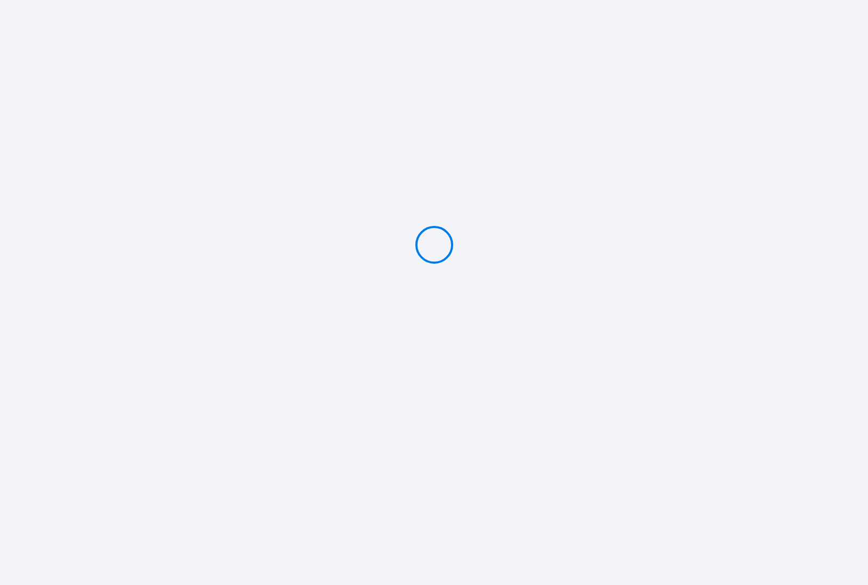
type input "Caution 300 €"
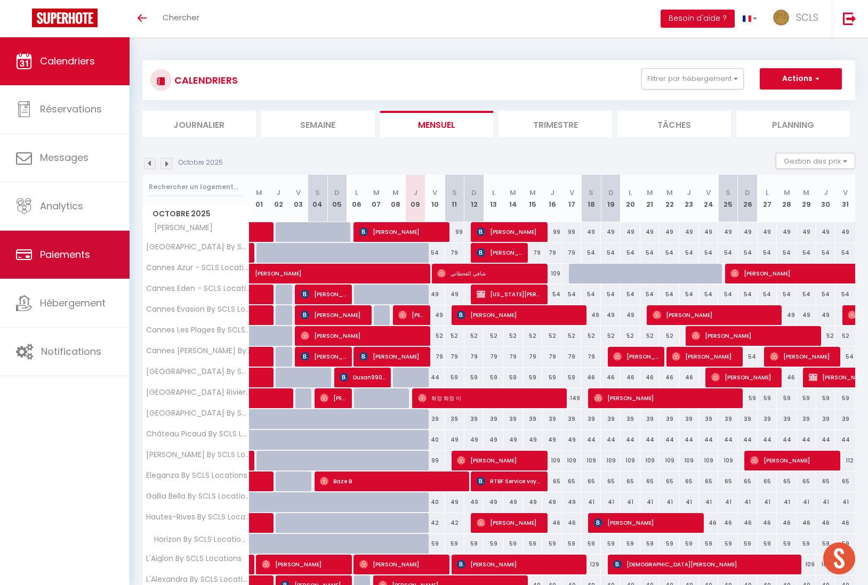
click at [74, 249] on span "Paiements" at bounding box center [65, 254] width 50 height 13
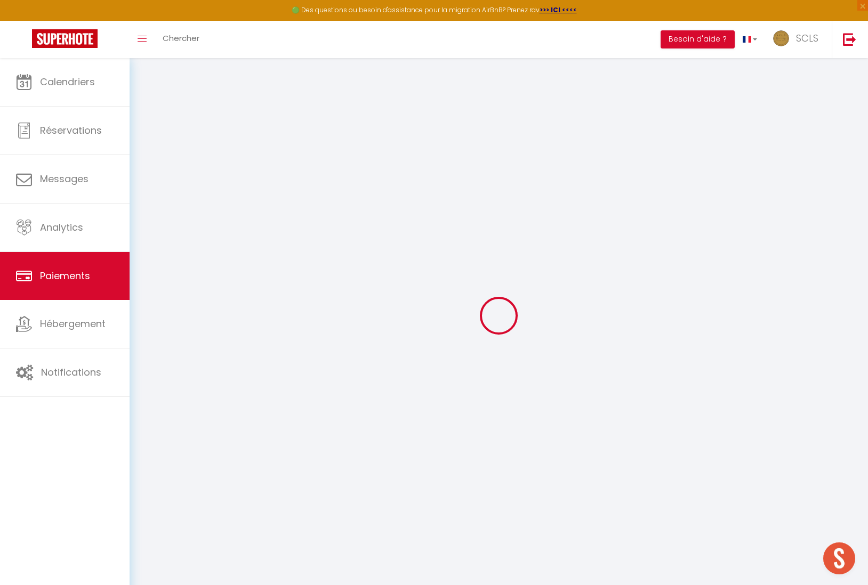
select select "2"
select select "0"
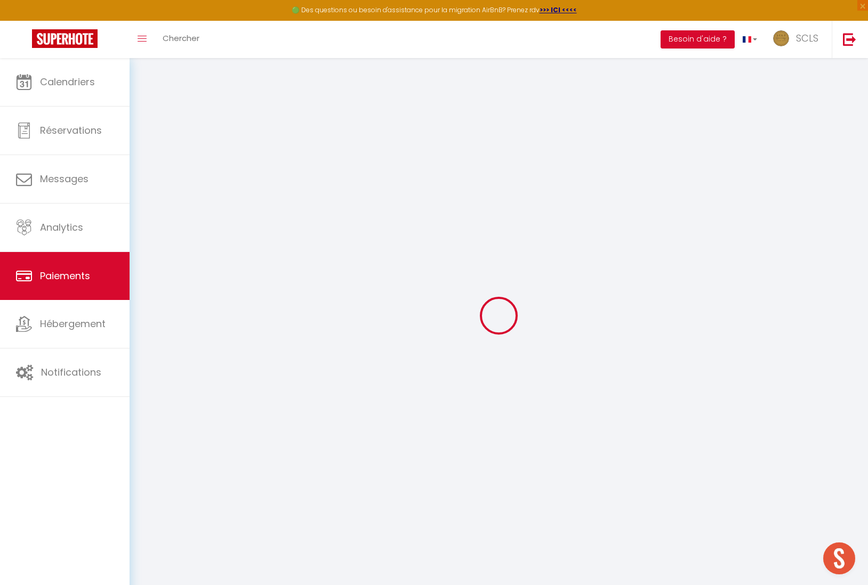
select select "0"
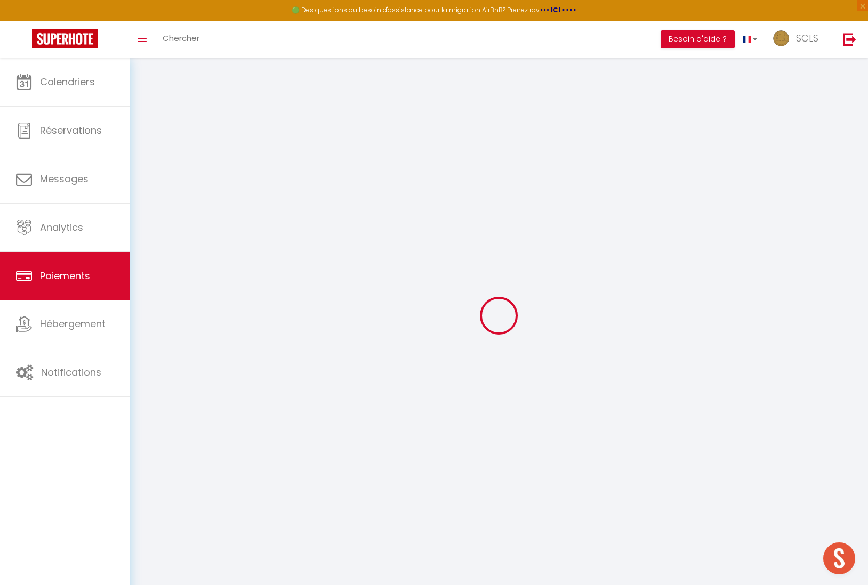
select select
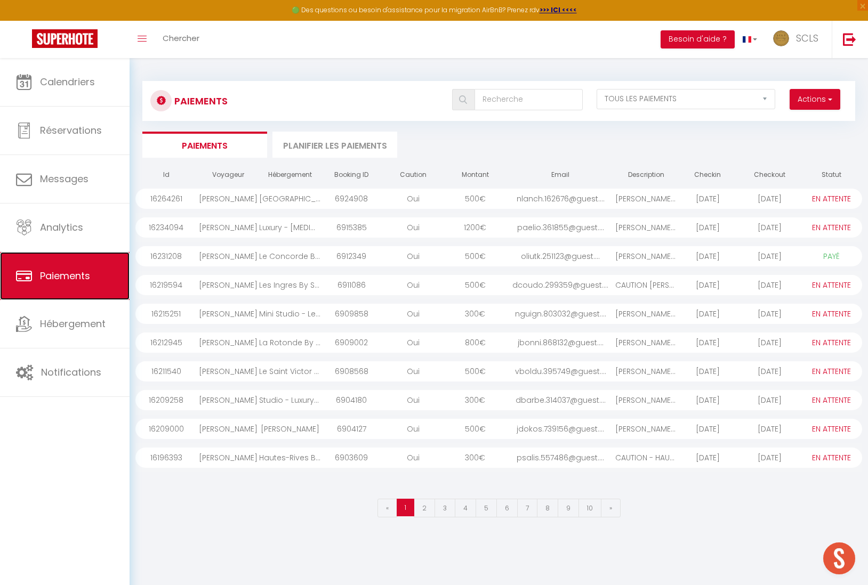
click at [61, 275] on span "Paiements" at bounding box center [65, 275] width 50 height 13
click at [828, 98] on span "button" at bounding box center [829, 99] width 6 height 11
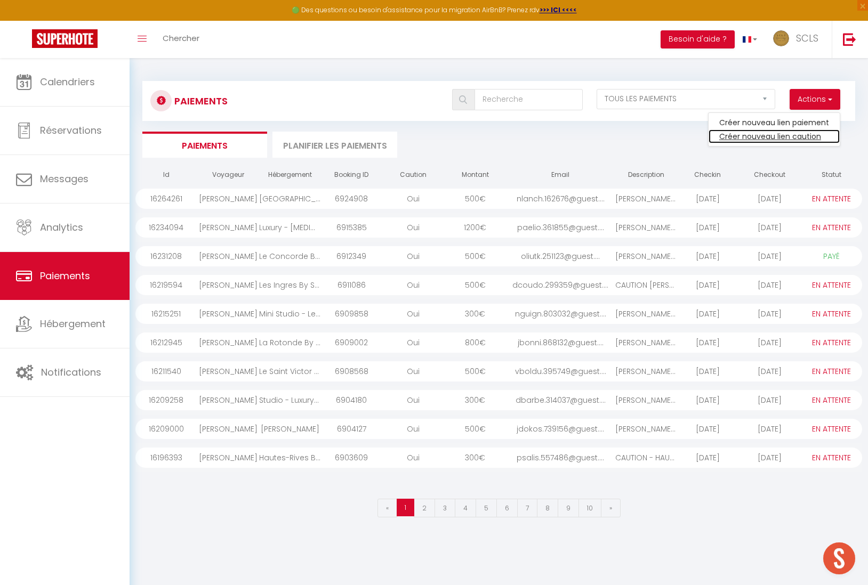
click at [796, 133] on link "Créer nouveau lien caution" at bounding box center [773, 137] width 131 height 14
select select
select select "other"
select select "2594"
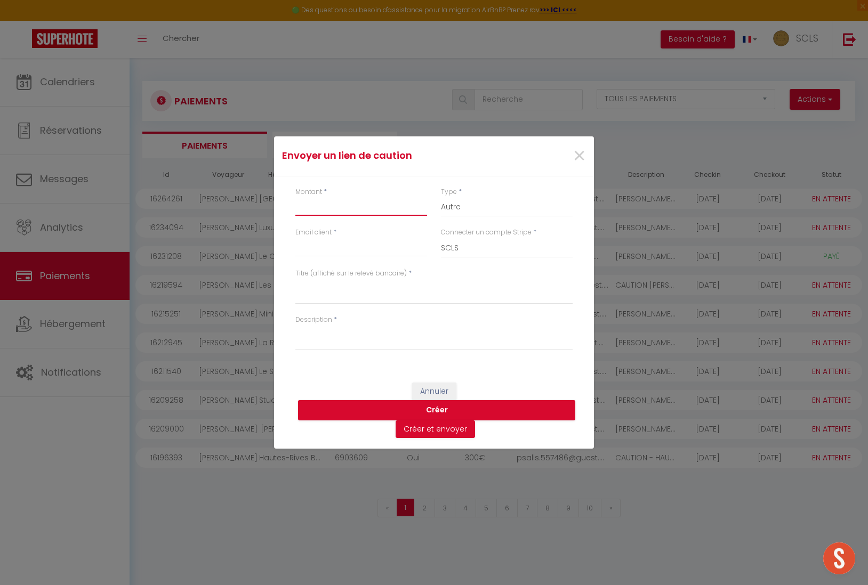
click at [334, 205] on input "Montant" at bounding box center [361, 206] width 132 height 19
type input "300"
click at [333, 245] on input "Email client" at bounding box center [361, 247] width 132 height 19
type input "[EMAIL_ADDRESS][DOMAIN_NAME]"
click at [342, 279] on label "Titre (affiché sur le relevé bancaire)" at bounding box center [350, 274] width 111 height 10
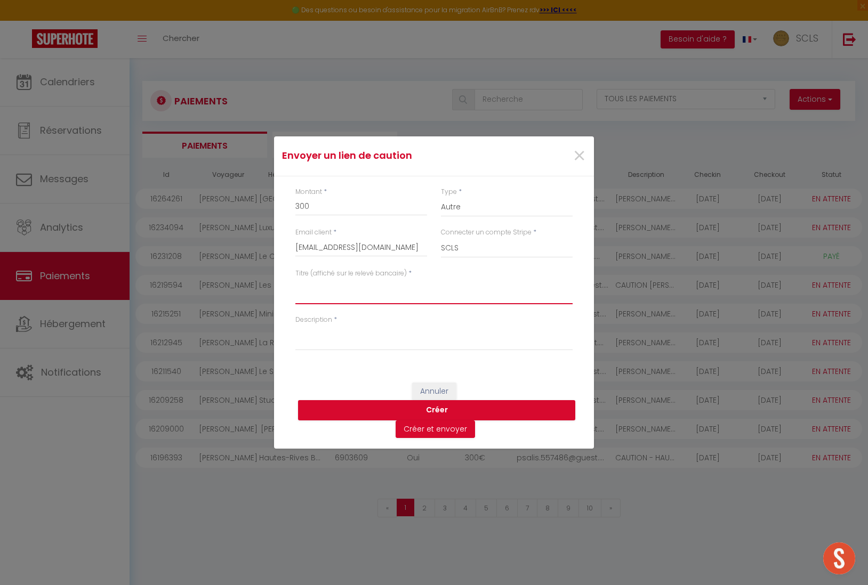
click at [342, 279] on textarea "Titre (affiché sur le relevé bancaire)" at bounding box center [433, 292] width 277 height 26
drag, startPoint x: 419, startPoint y: 293, endPoint x: 288, endPoint y: 282, distance: 131.6
click at [287, 282] on div "Montant * 300 Type * Nuits Frais de ménage Taxe de séjour Autre Email client * …" at bounding box center [434, 274] width 320 height 196
type textarea "Zornitza Gravilova La Rose d''Or"
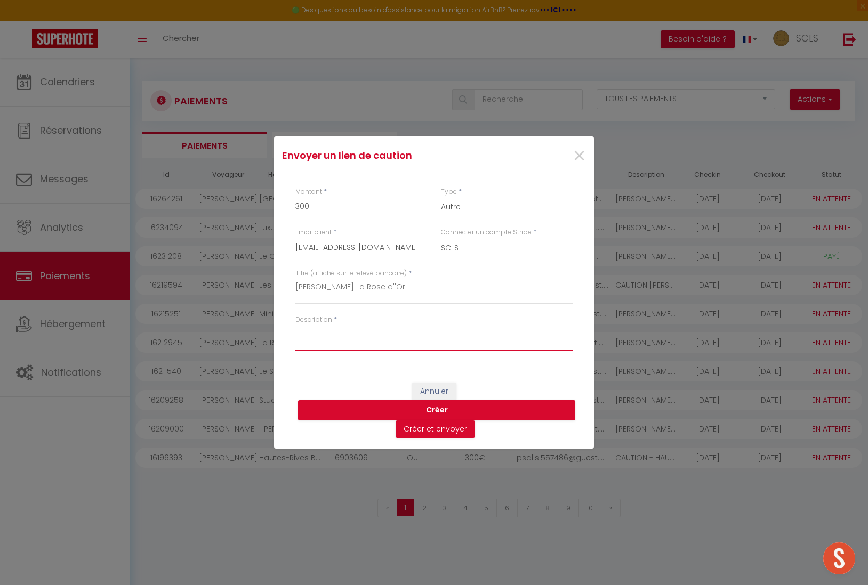
click at [317, 344] on textarea "Description" at bounding box center [433, 338] width 277 height 26
paste textarea "Zornitza Gravilova La Rose d''Or"
type textarea "Zornitza Gravilova La Rose d''Or"
click at [436, 410] on button "Créer" at bounding box center [436, 410] width 277 height 20
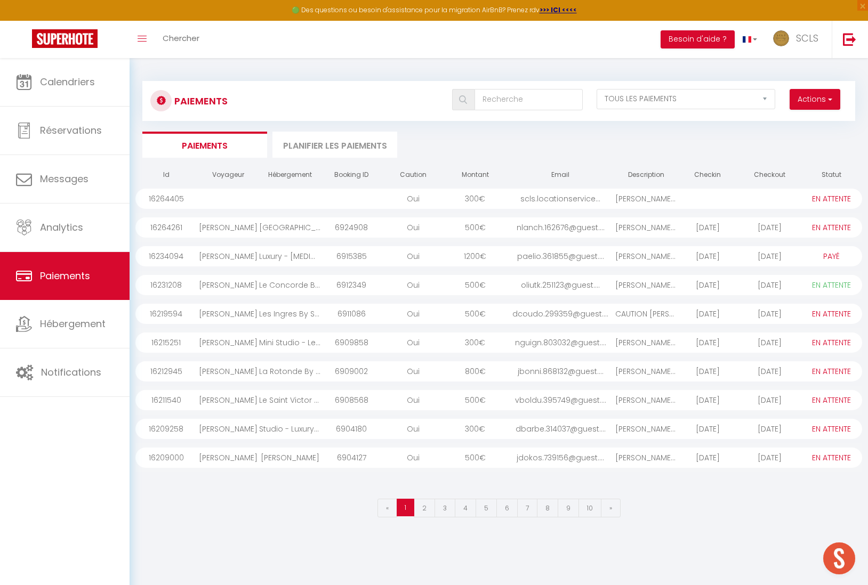
click at [559, 198] on div "scls.locationservice..." at bounding box center [560, 199] width 109 height 20
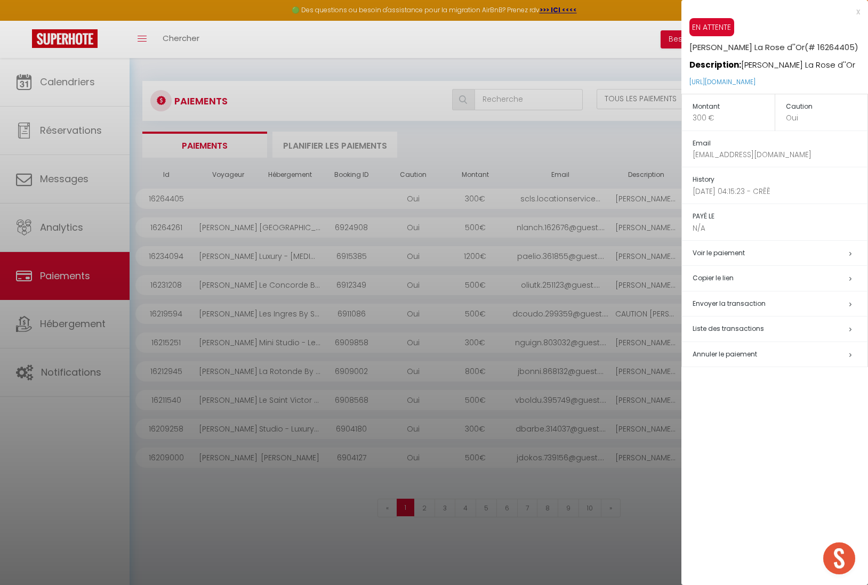
drag, startPoint x: 684, startPoint y: 91, endPoint x: 828, endPoint y: 88, distance: 143.9
click at [829, 88] on div "EN ATTENTE Zornitza Gravilova La Rose d''Or (# 16264405) Description: Zornitza …" at bounding box center [774, 56] width 187 height 76
click at [714, 285] on h5 "Copier le lien" at bounding box center [779, 278] width 175 height 12
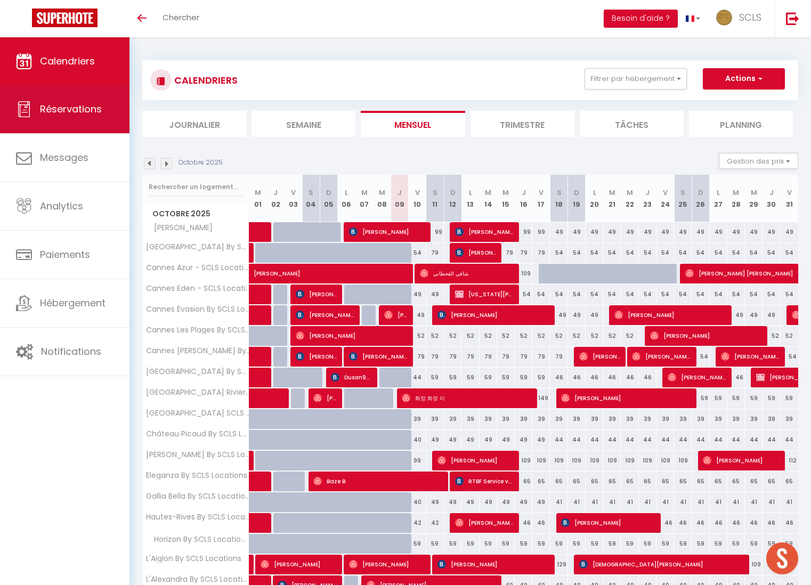
click at [68, 107] on span "Réservations" at bounding box center [71, 108] width 62 height 13
select select "not_cancelled"
